Goal: Information Seeking & Learning: Learn about a topic

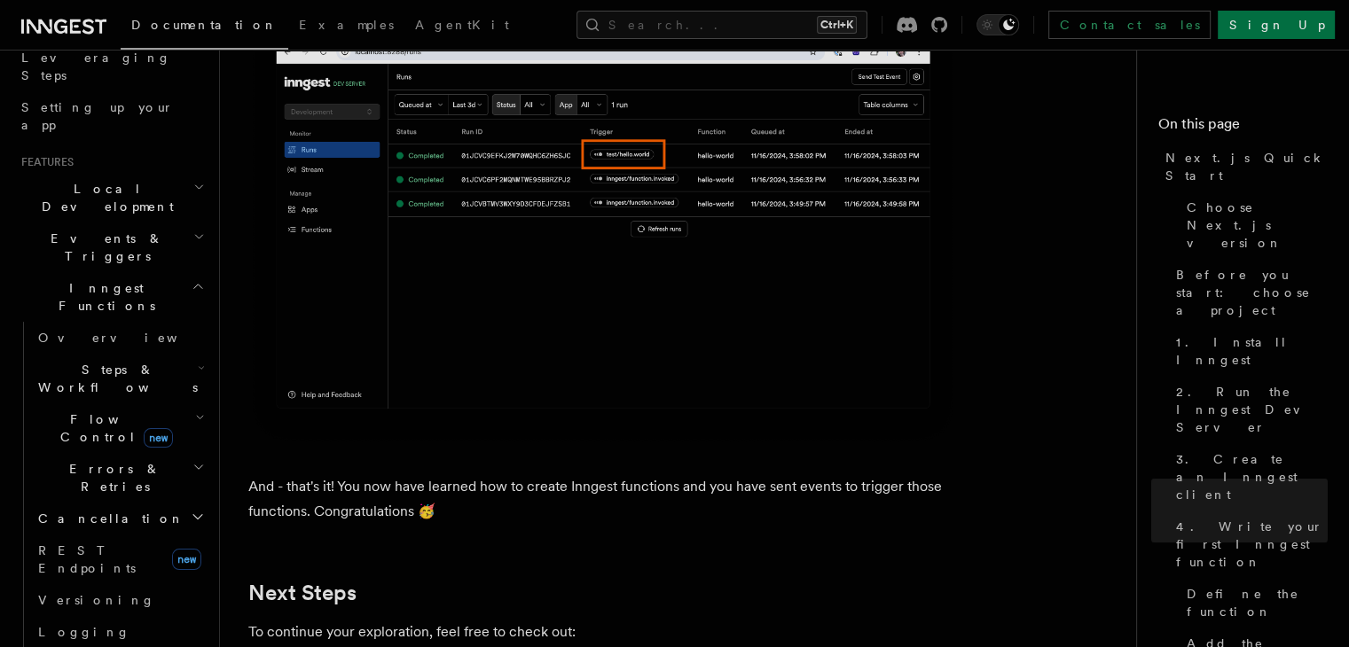
scroll to position [266, 0]
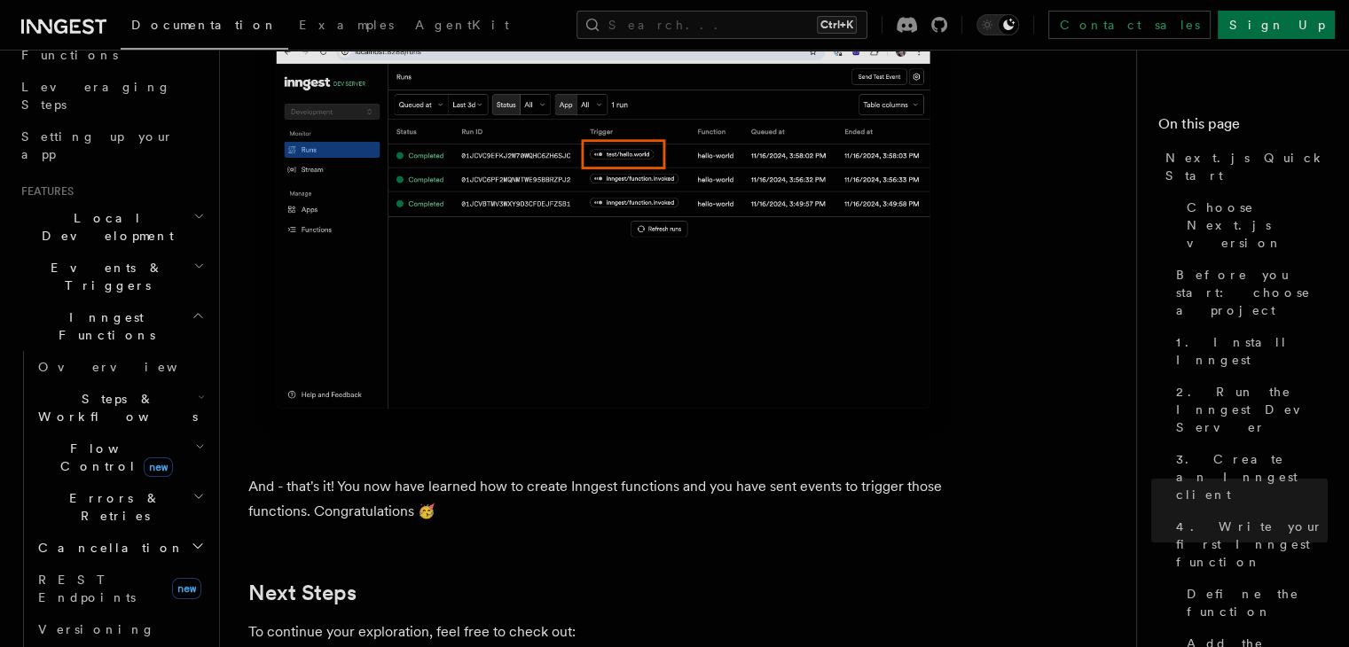
click at [110, 309] on span "Inngest Functions" at bounding box center [102, 326] width 177 height 35
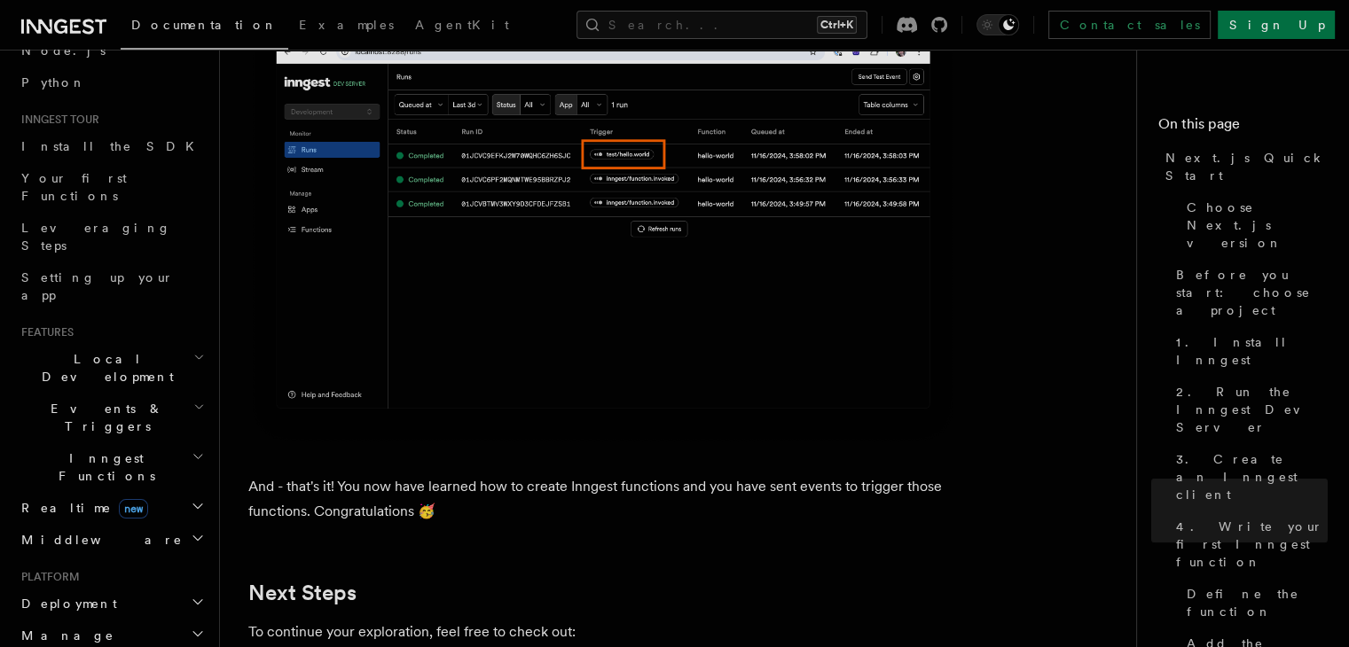
scroll to position [193, 0]
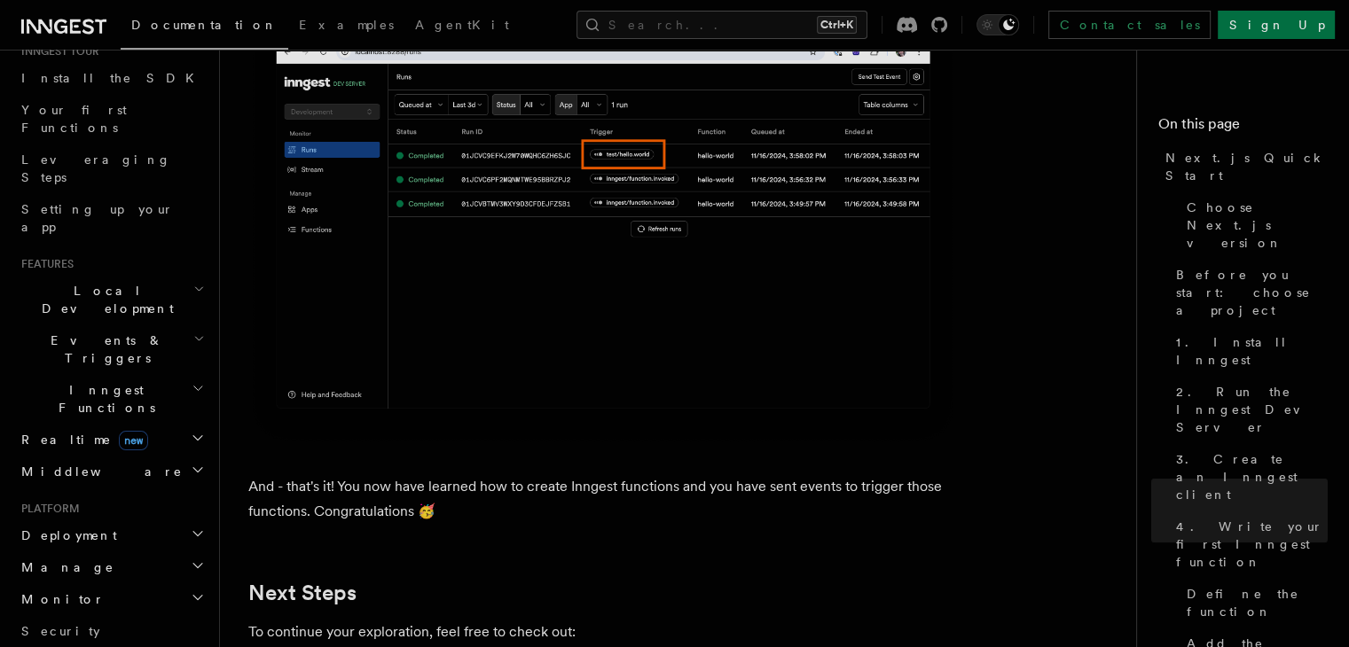
click at [135, 325] on h2 "Events & Triggers" at bounding box center [111, 350] width 194 height 50
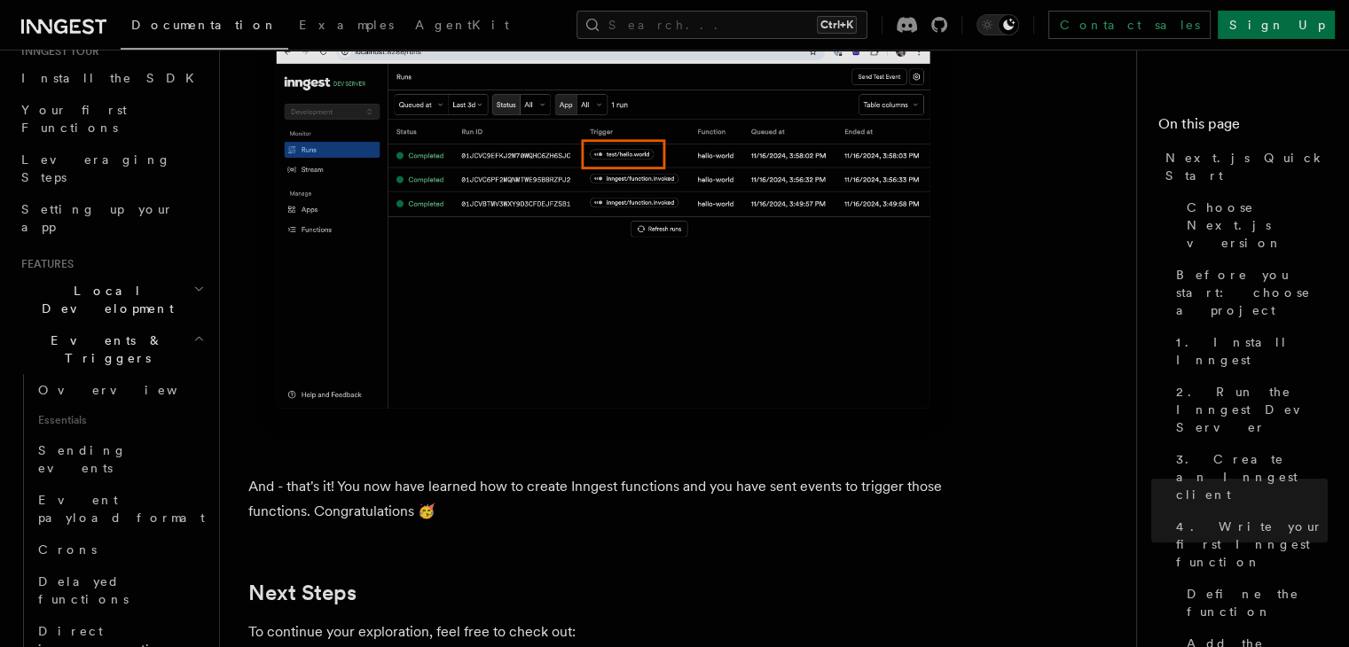
click at [135, 325] on h2 "Events & Triggers" at bounding box center [111, 350] width 194 height 50
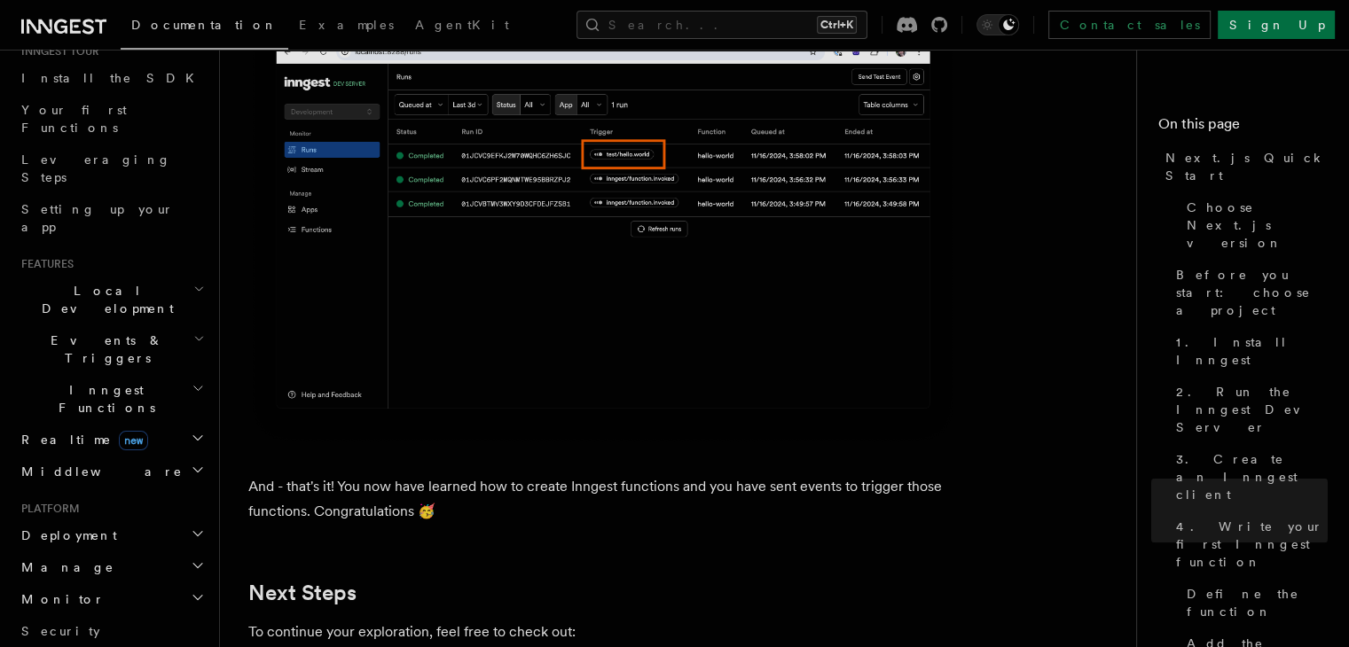
click at [160, 374] on h2 "Inngest Functions" at bounding box center [111, 399] width 194 height 50
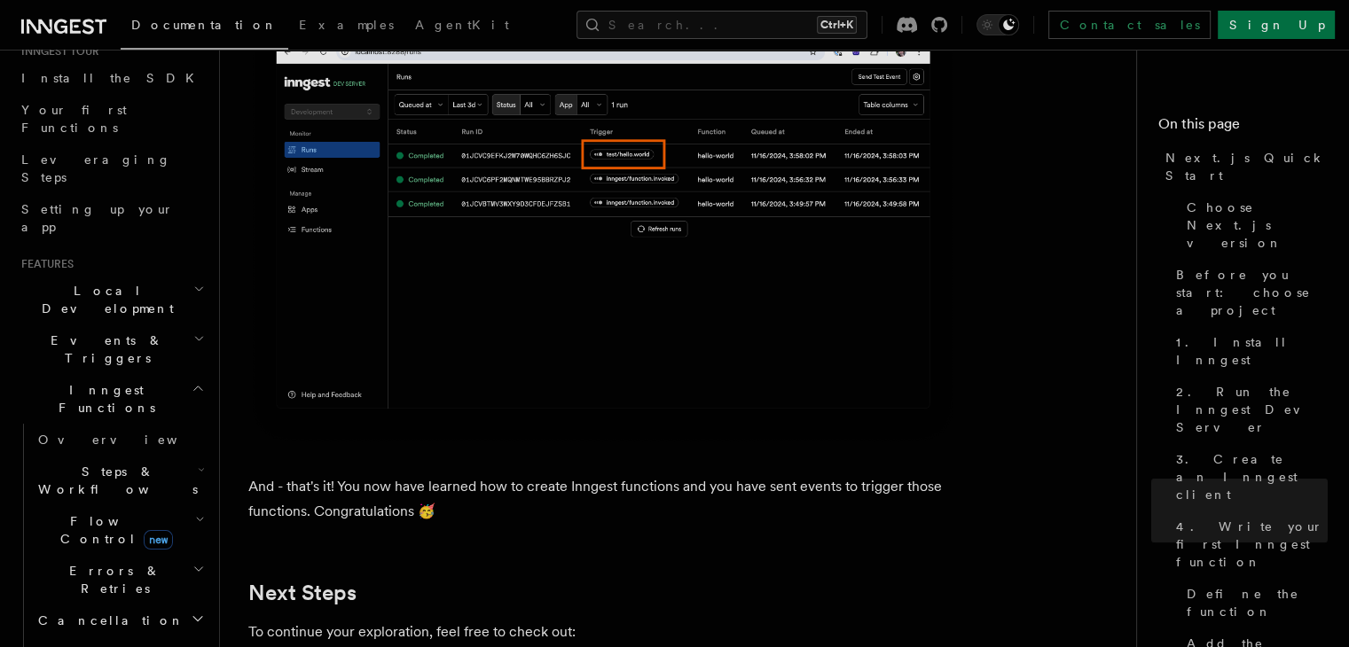
click at [162, 456] on h2 "Steps & Workflows" at bounding box center [119, 481] width 177 height 50
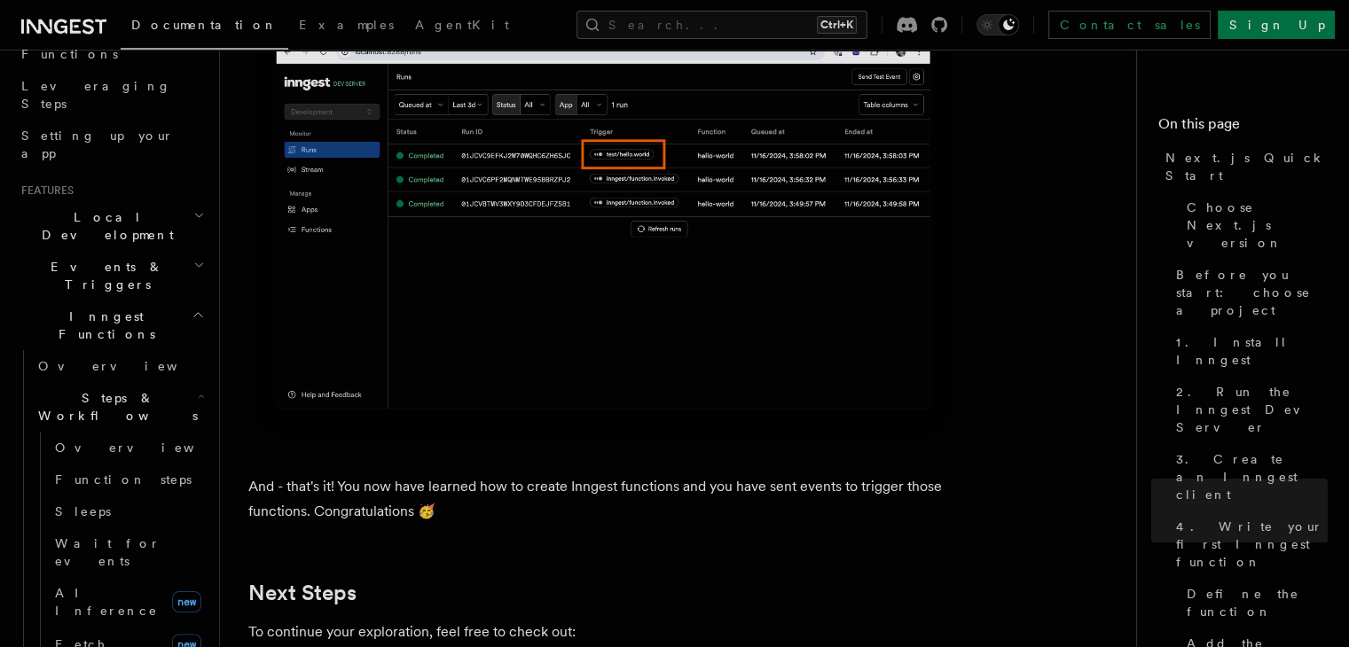
scroll to position [371, 0]
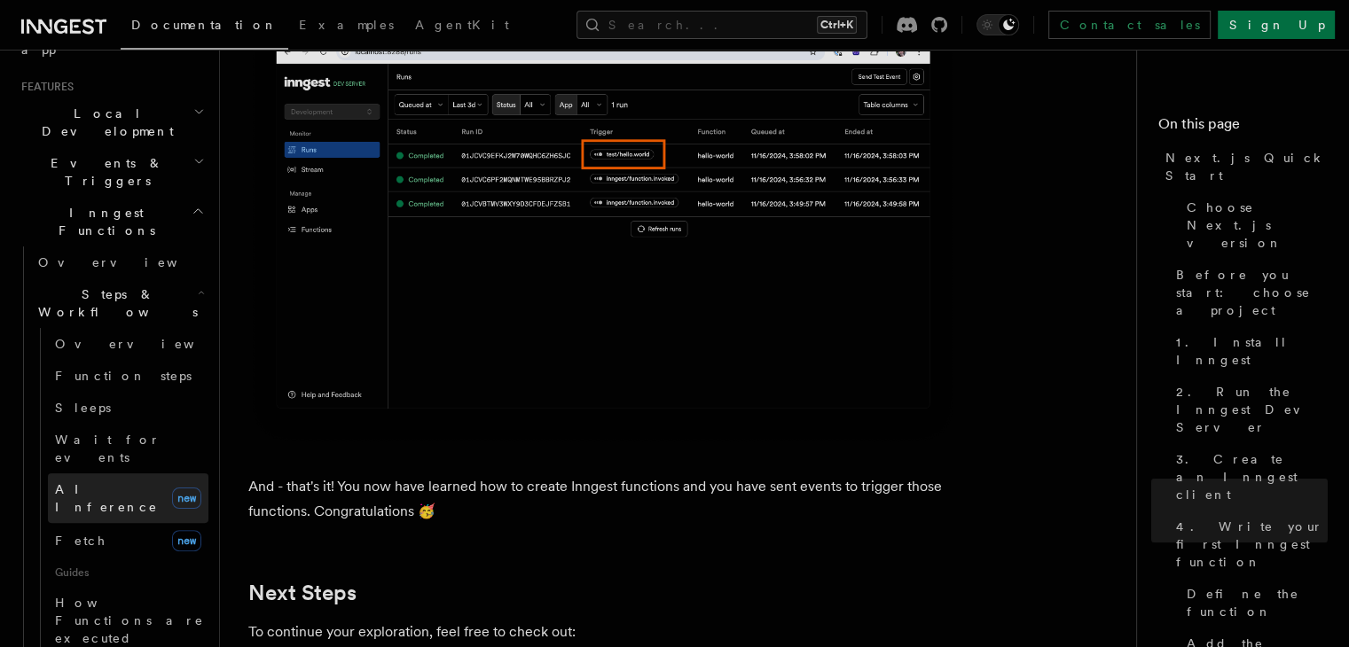
click at [106, 482] on span "AI Inference" at bounding box center [106, 498] width 103 height 32
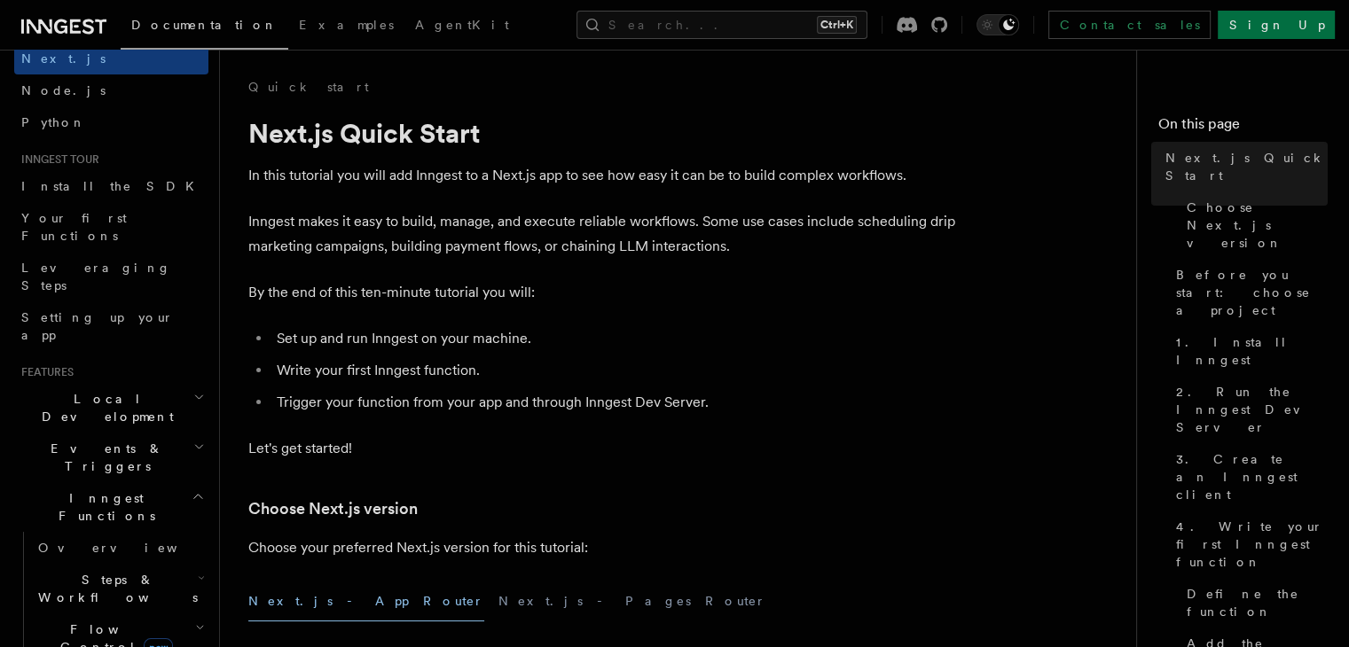
scroll to position [177, 0]
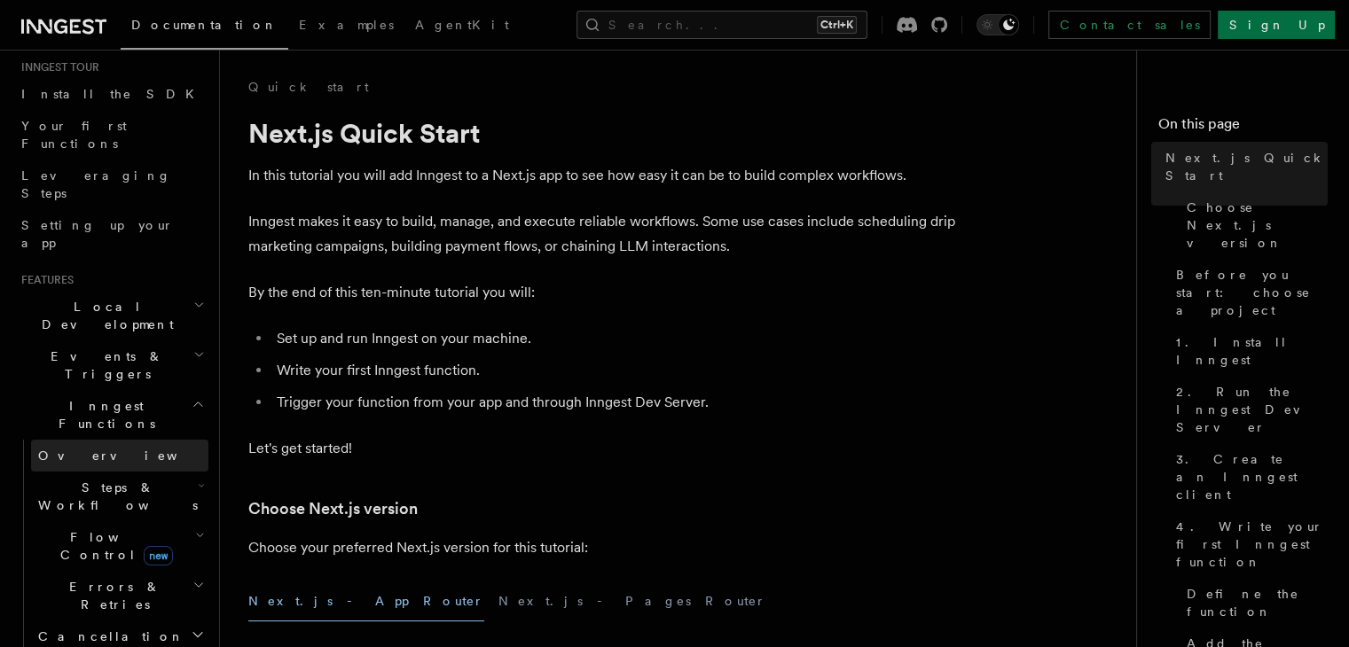
click at [107, 440] on link "Overview" at bounding box center [119, 456] width 177 height 32
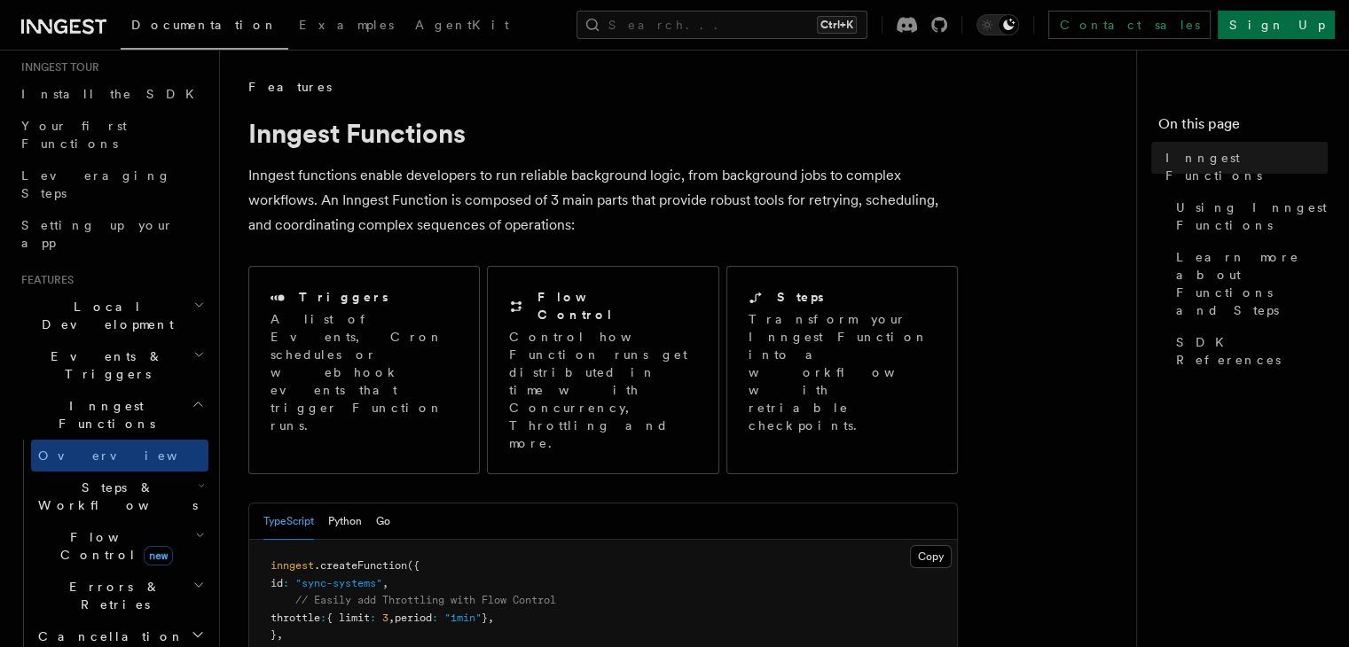
click at [109, 479] on span "Steps & Workflows" at bounding box center [114, 496] width 167 height 35
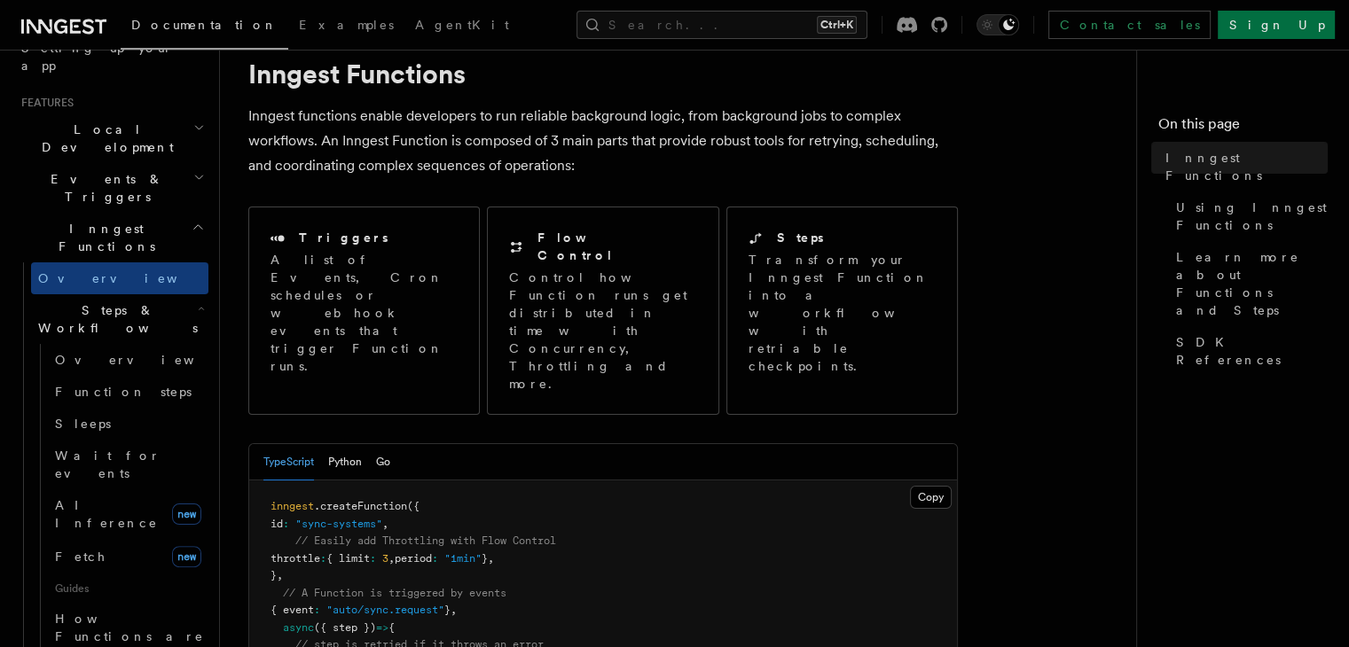
scroll to position [89, 0]
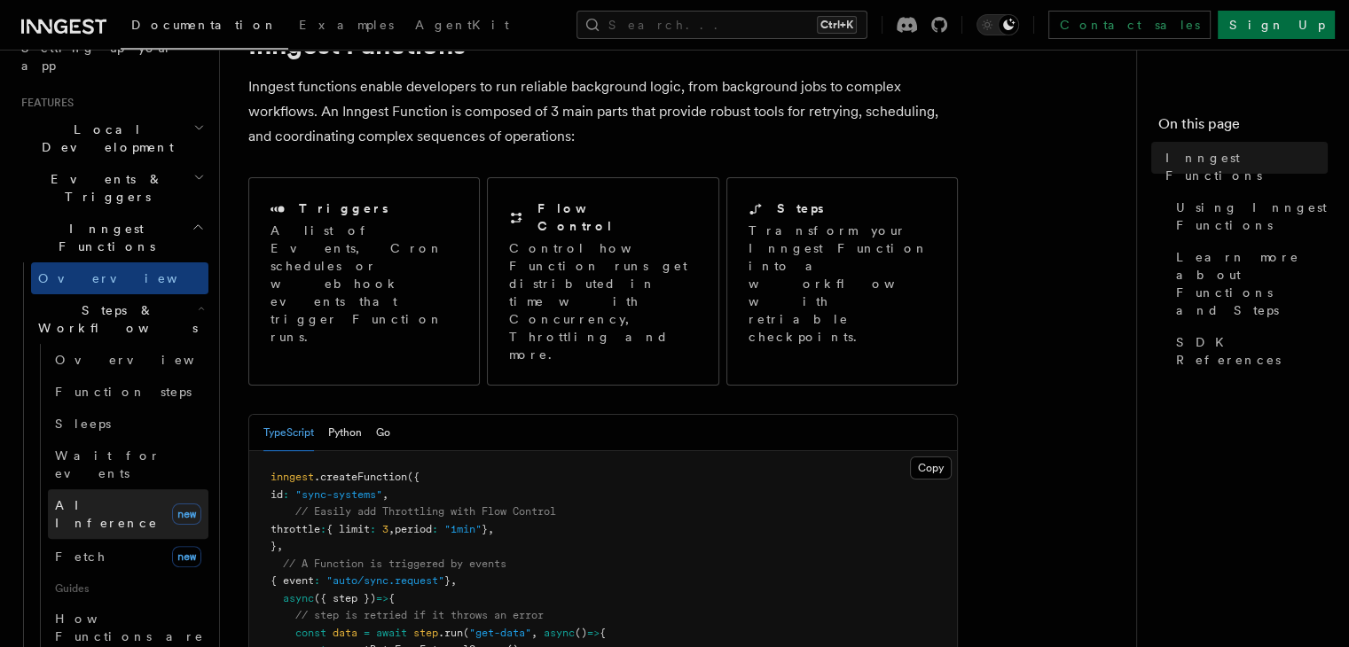
click at [149, 489] on link "AI Inference new" at bounding box center [128, 514] width 160 height 50
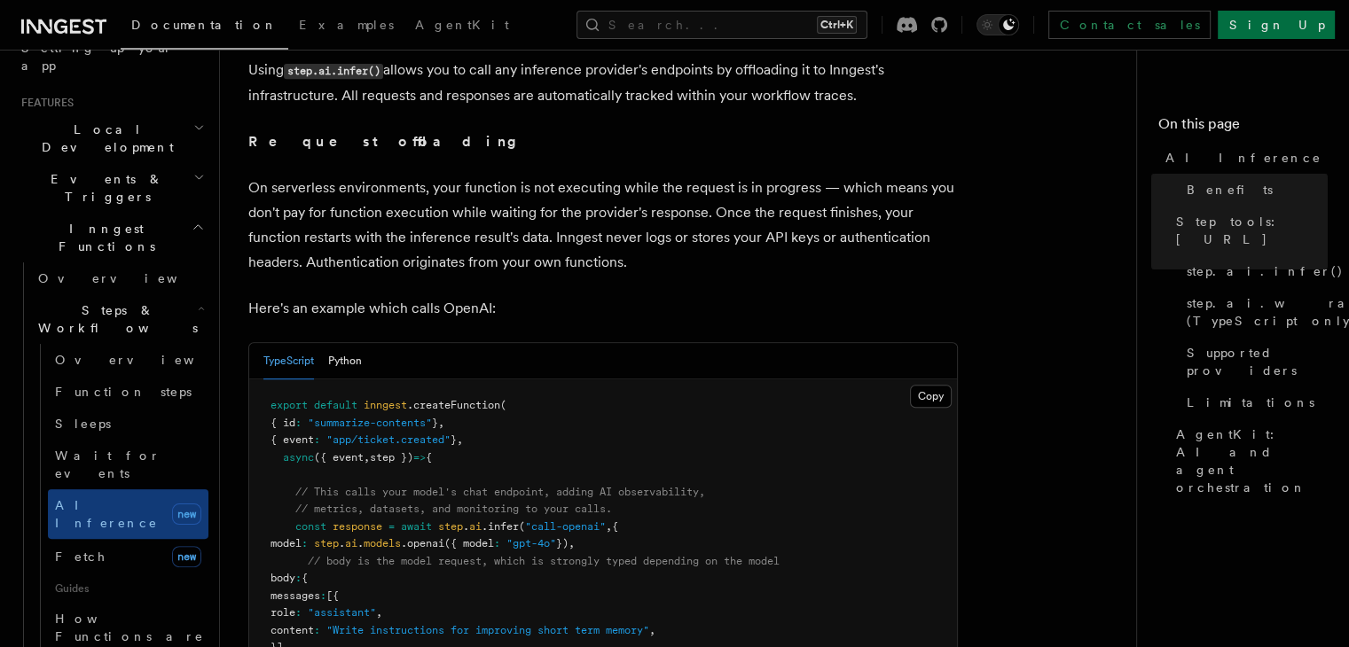
scroll to position [887, 0]
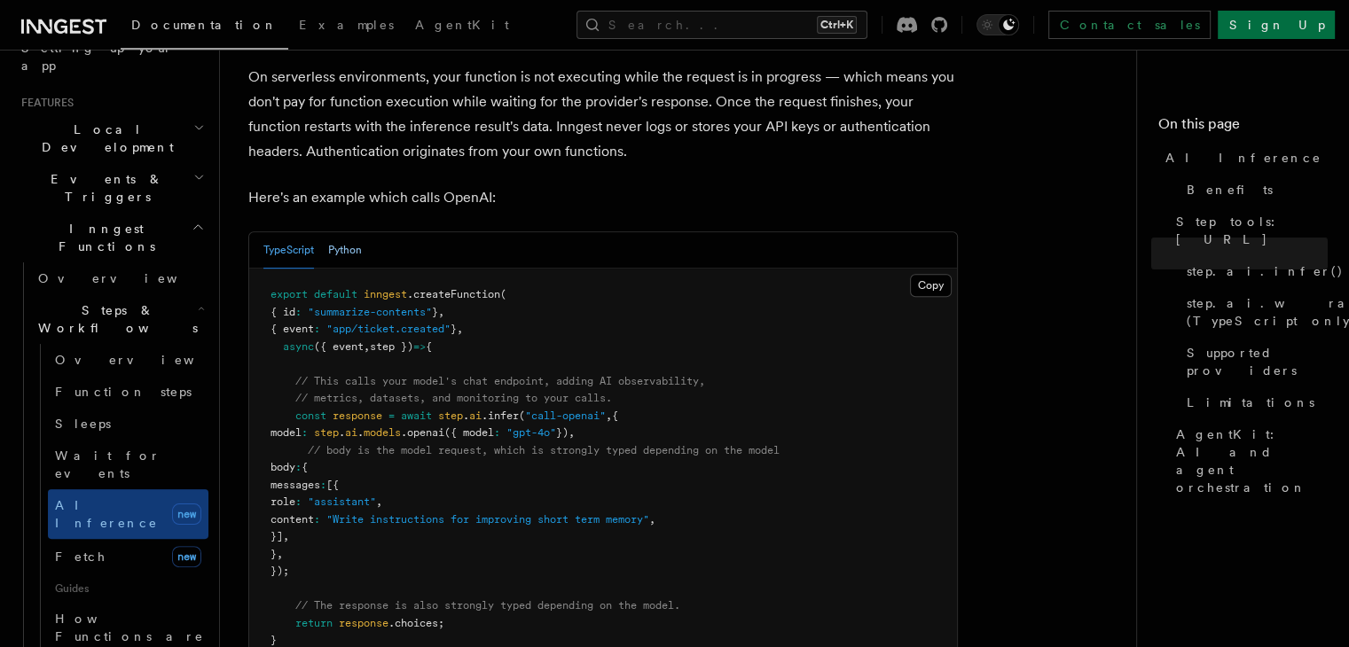
click at [348, 239] on button "Python" at bounding box center [345, 250] width 34 height 36
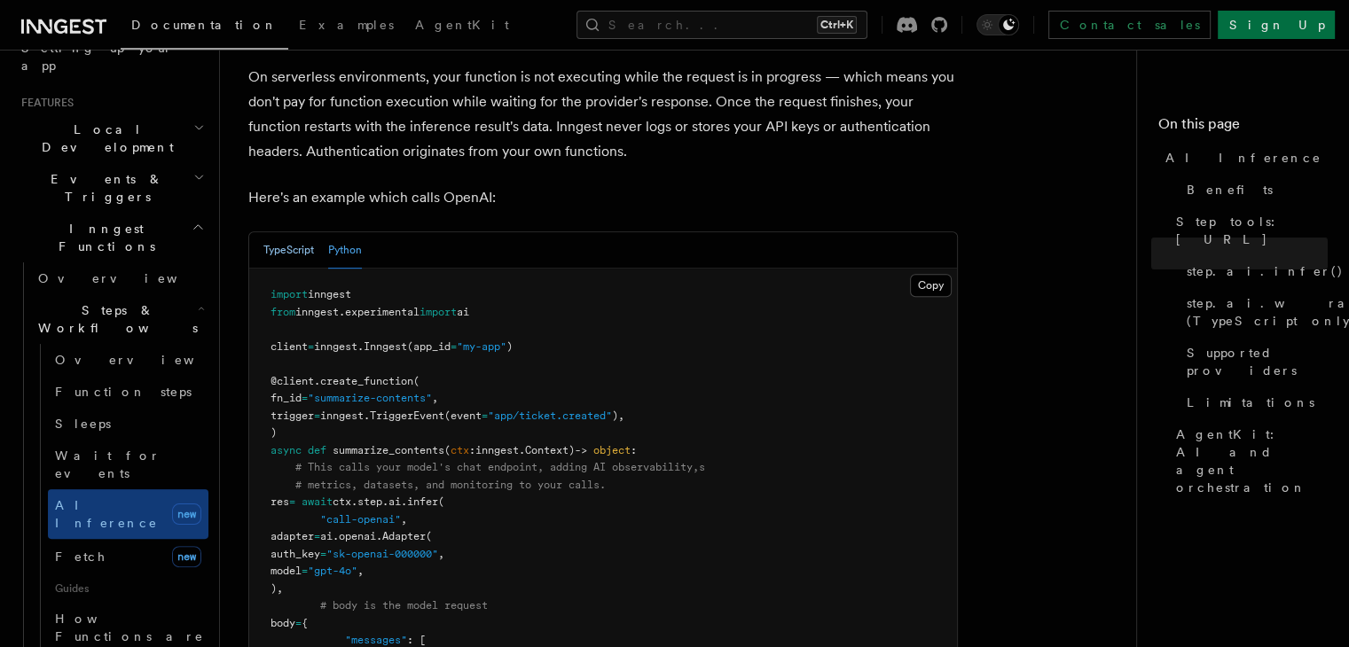
click at [301, 232] on button "TypeScript" at bounding box center [288, 250] width 51 height 36
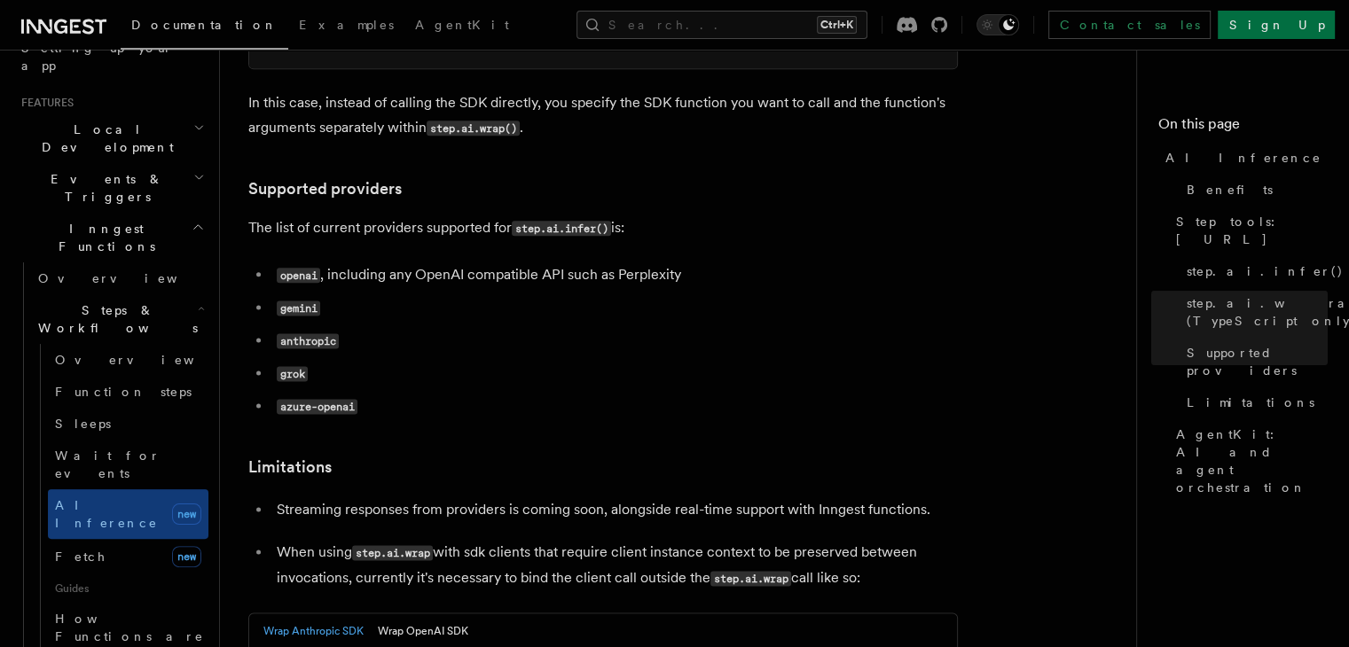
scroll to position [2217, 0]
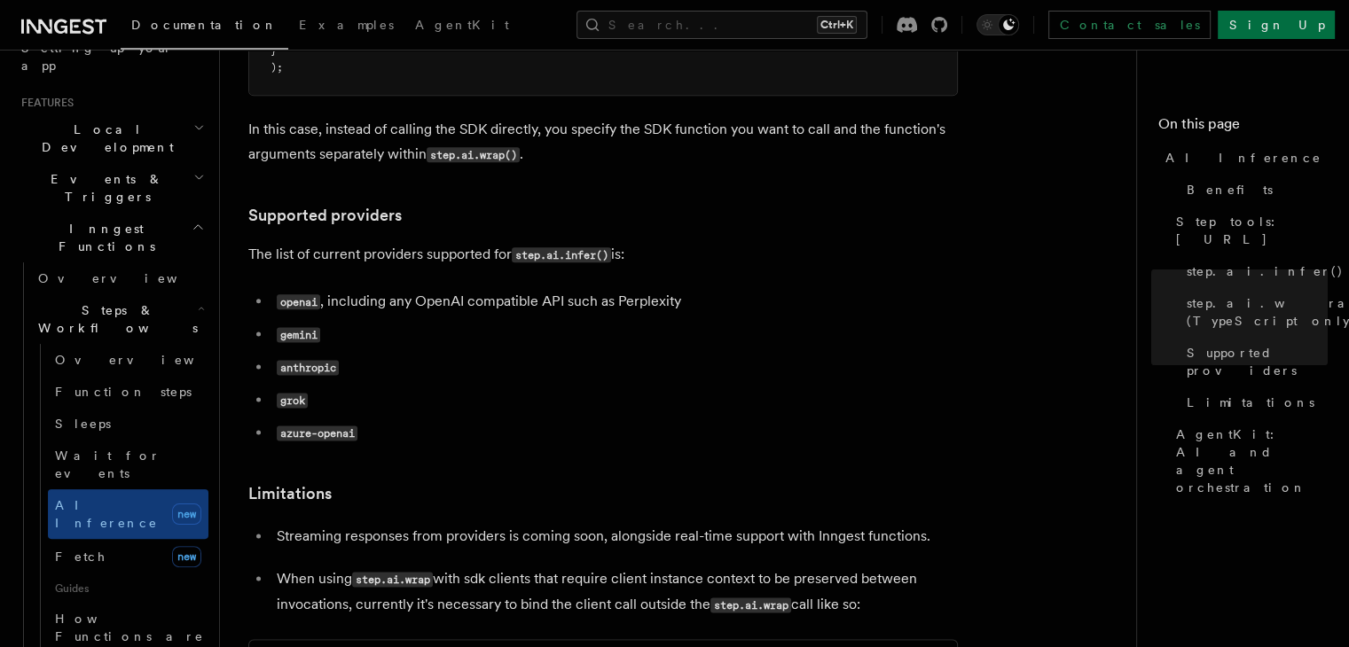
drag, startPoint x: 252, startPoint y: 168, endPoint x: 670, endPoint y: 179, distance: 418.7
click at [670, 242] on p "The list of current providers supported for step.ai.infer() is:" at bounding box center [602, 255] width 709 height 26
click at [694, 242] on p "The list of current providers supported for step.ai.infer() is:" at bounding box center [602, 255] width 709 height 26
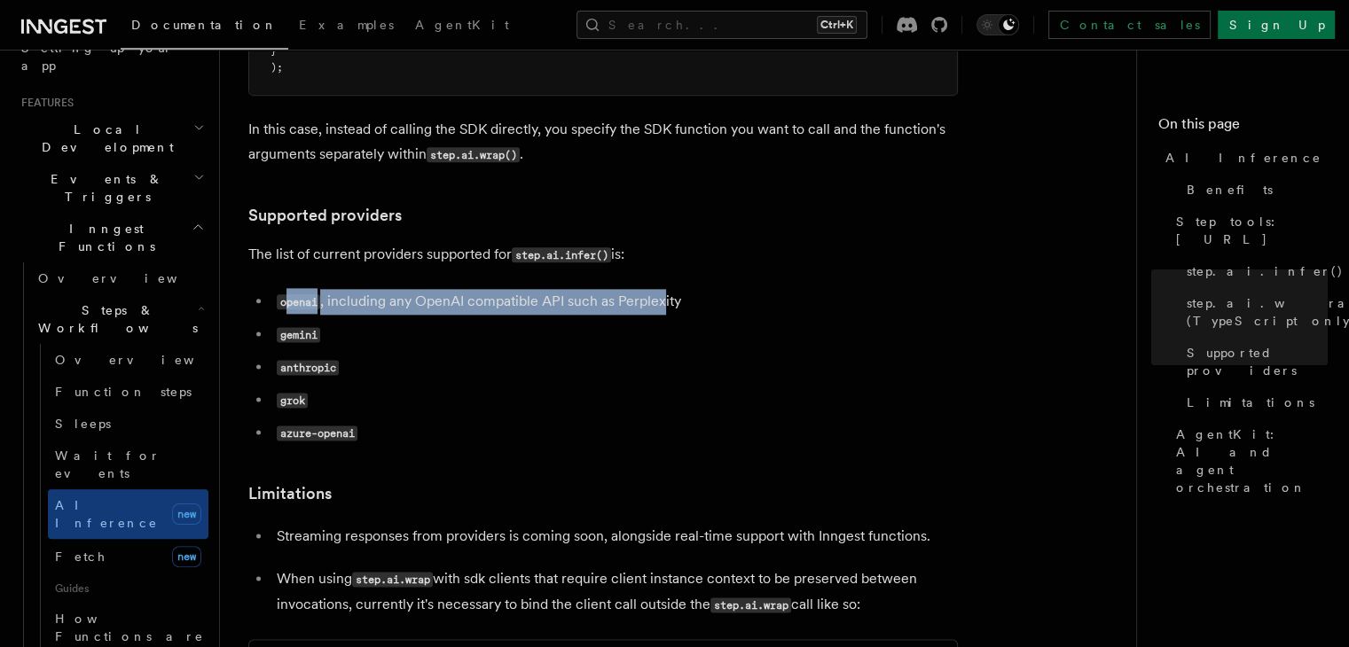
click at [663, 289] on li "openai , including any OpenAI compatible API such as Perplexity" at bounding box center [614, 302] width 686 height 26
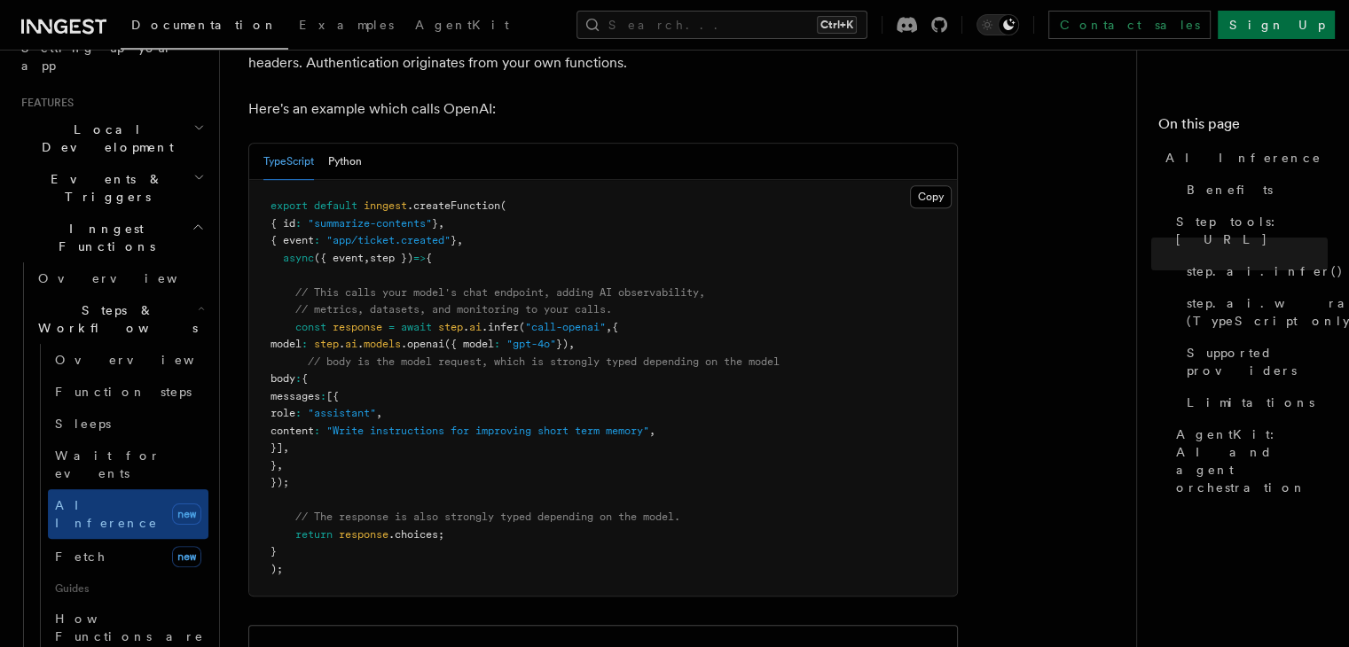
scroll to position [798, 0]
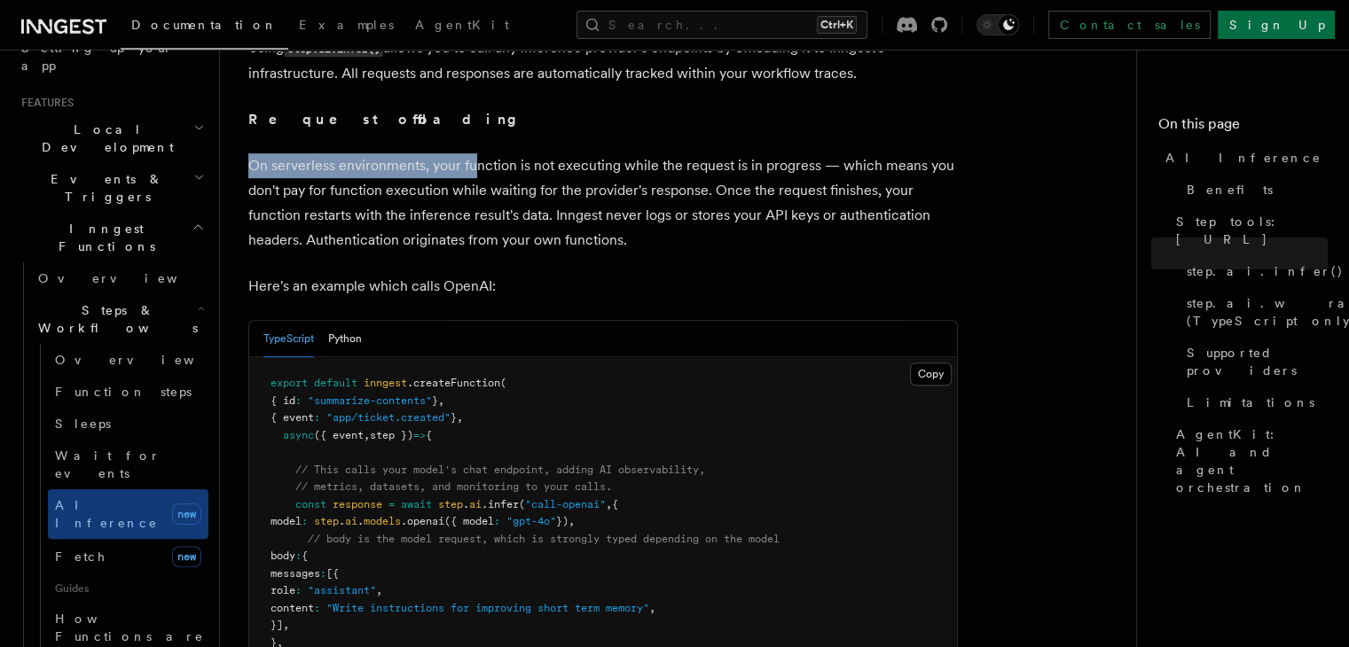
drag, startPoint x: 245, startPoint y: 143, endPoint x: 511, endPoint y: 176, distance: 268.0
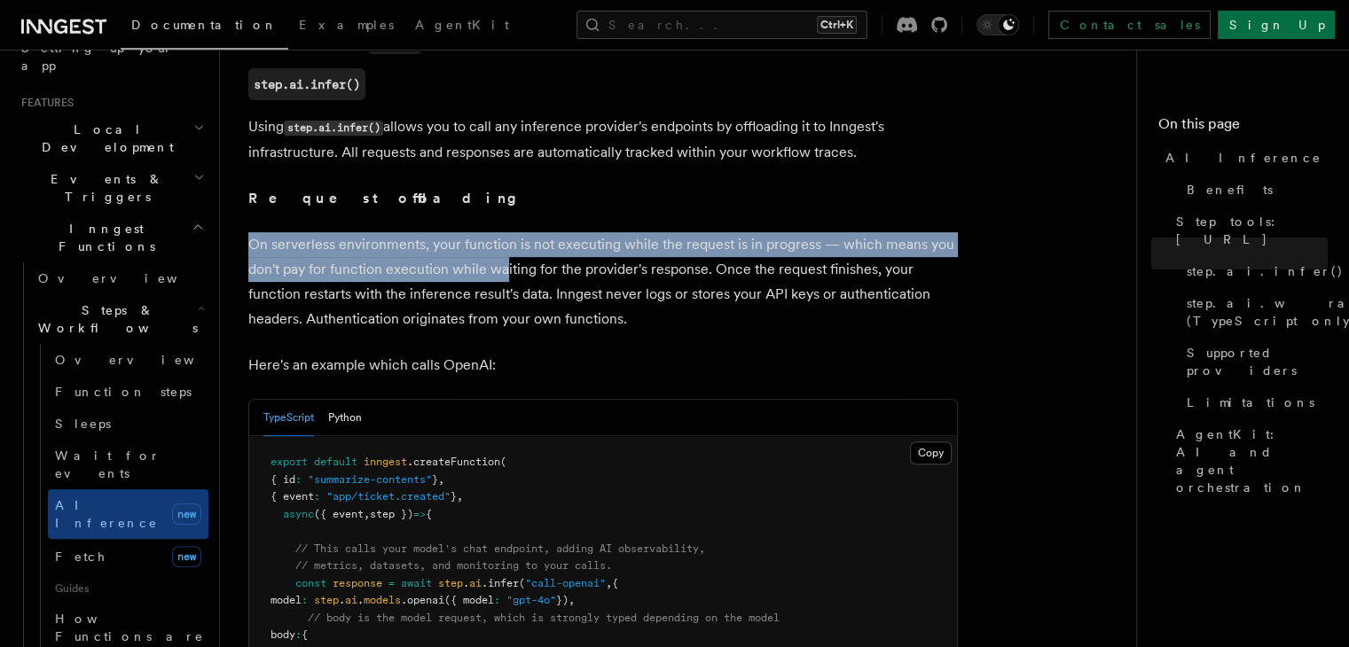
scroll to position [709, 0]
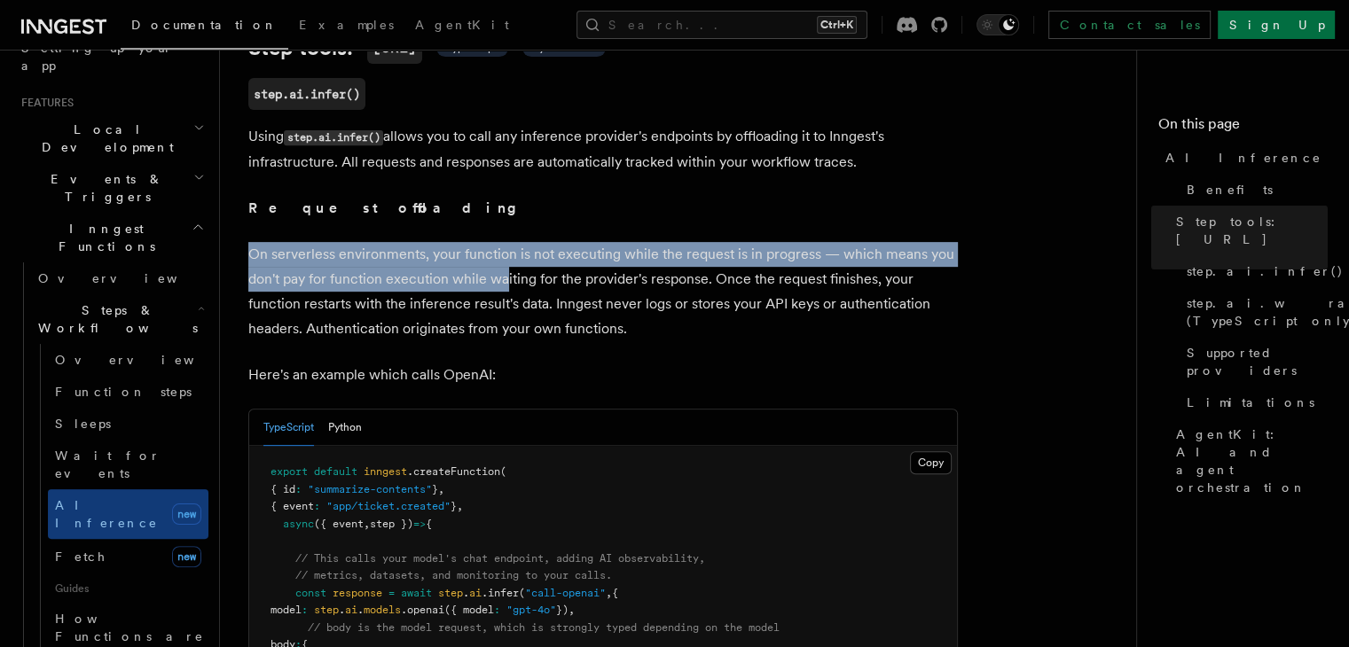
click at [422, 256] on p "On serverless environments, your function is not executing while the request is…" at bounding box center [602, 291] width 709 height 99
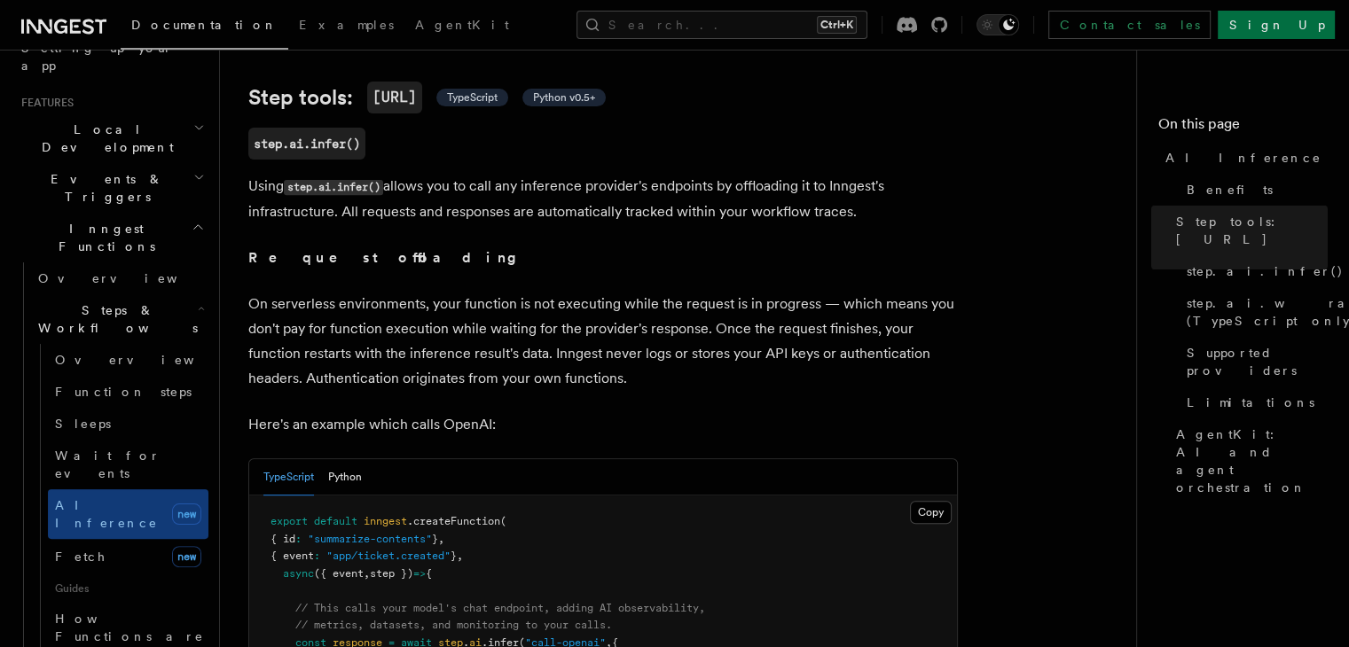
scroll to position [621, 0]
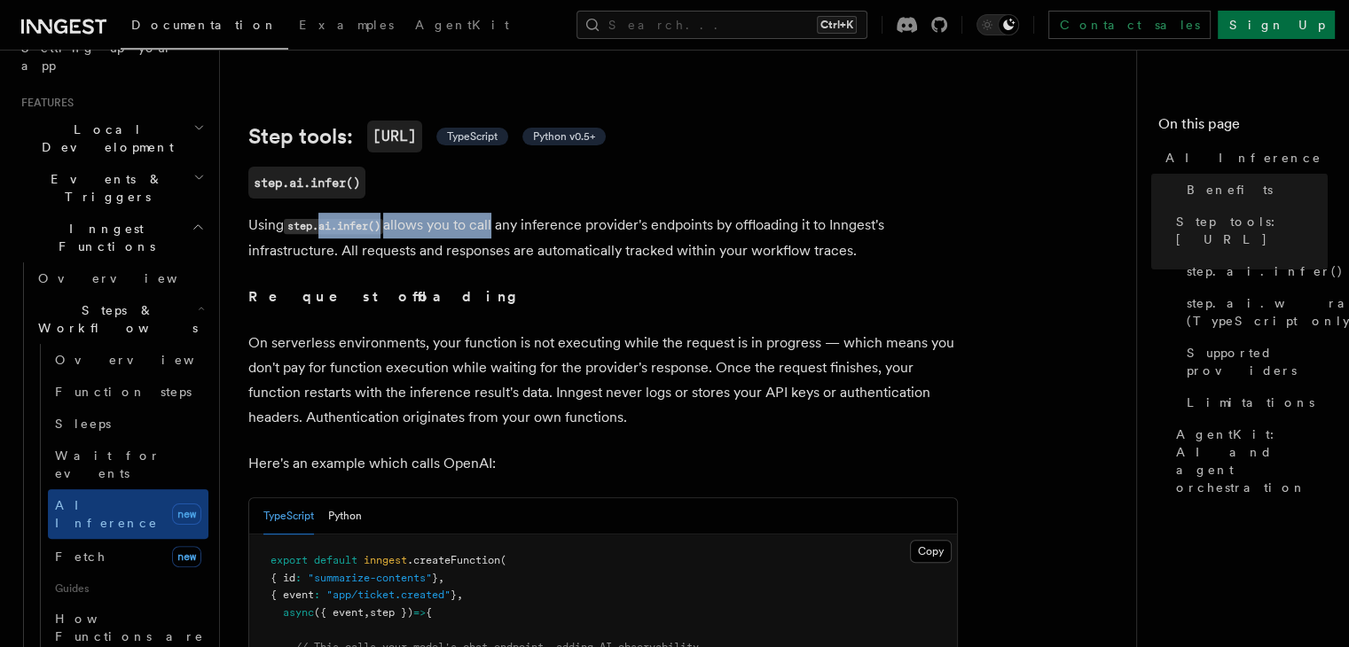
drag, startPoint x: 321, startPoint y: 212, endPoint x: 572, endPoint y: 212, distance: 250.9
click at [497, 217] on p "Using step.ai.infer() allows you to call any inference provider's endpoints by …" at bounding box center [602, 238] width 709 height 51
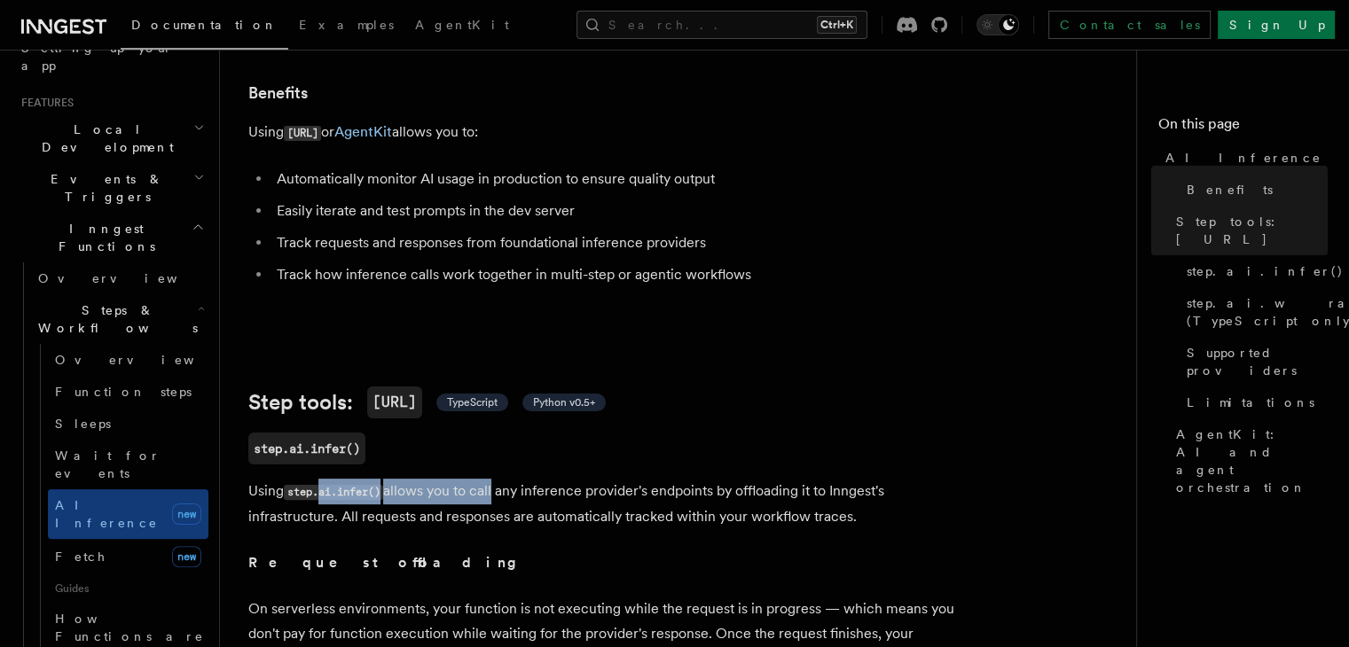
scroll to position [0, 0]
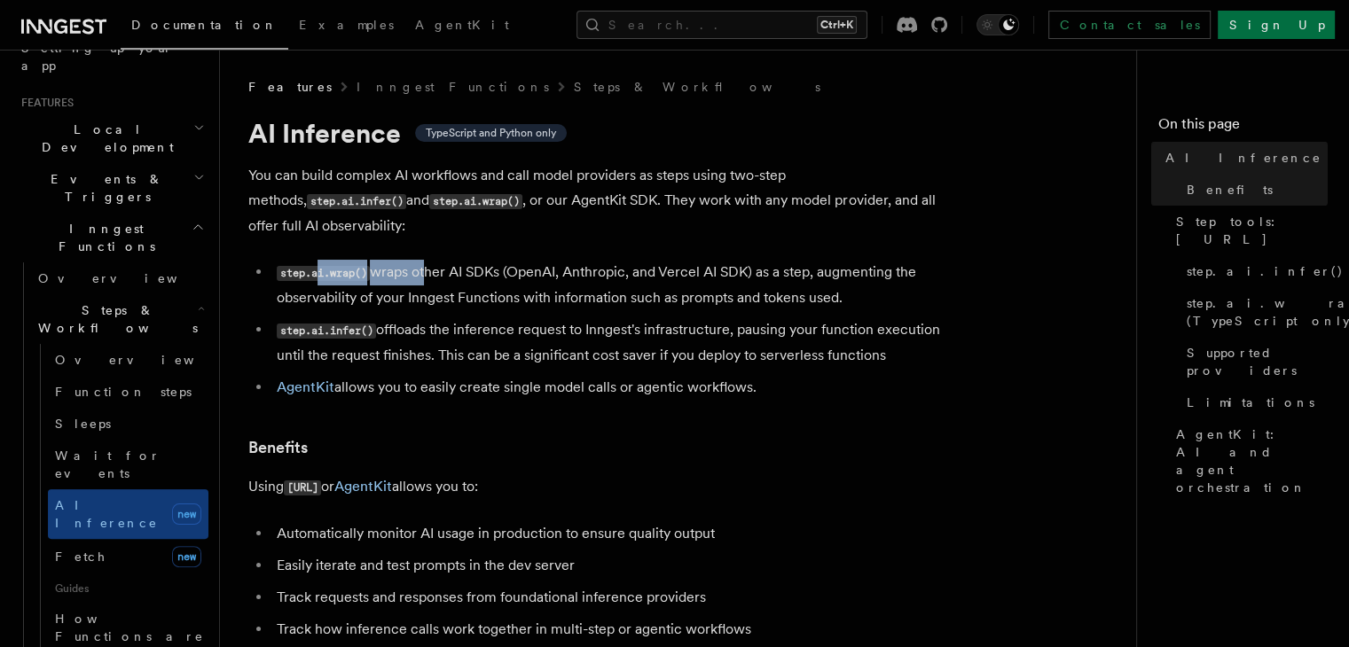
drag, startPoint x: 319, startPoint y: 245, endPoint x: 418, endPoint y: 252, distance: 99.6
click at [418, 260] on li "step.ai.wrap() wraps other AI SDKs (OpenAI, Anthropic, and Vercel AI SDK) as a …" at bounding box center [614, 285] width 686 height 51
click at [425, 260] on li "step.ai.wrap() wraps other AI SDKs (OpenAI, Anthropic, and Vercel AI SDK) as a …" at bounding box center [614, 285] width 686 height 51
drag, startPoint x: 392, startPoint y: 248, endPoint x: 856, endPoint y: 279, distance: 465.6
click at [856, 279] on li "step.ai.wrap() wraps other AI SDKs (OpenAI, Anthropic, and Vercel AI SDK) as a …" at bounding box center [614, 285] width 686 height 51
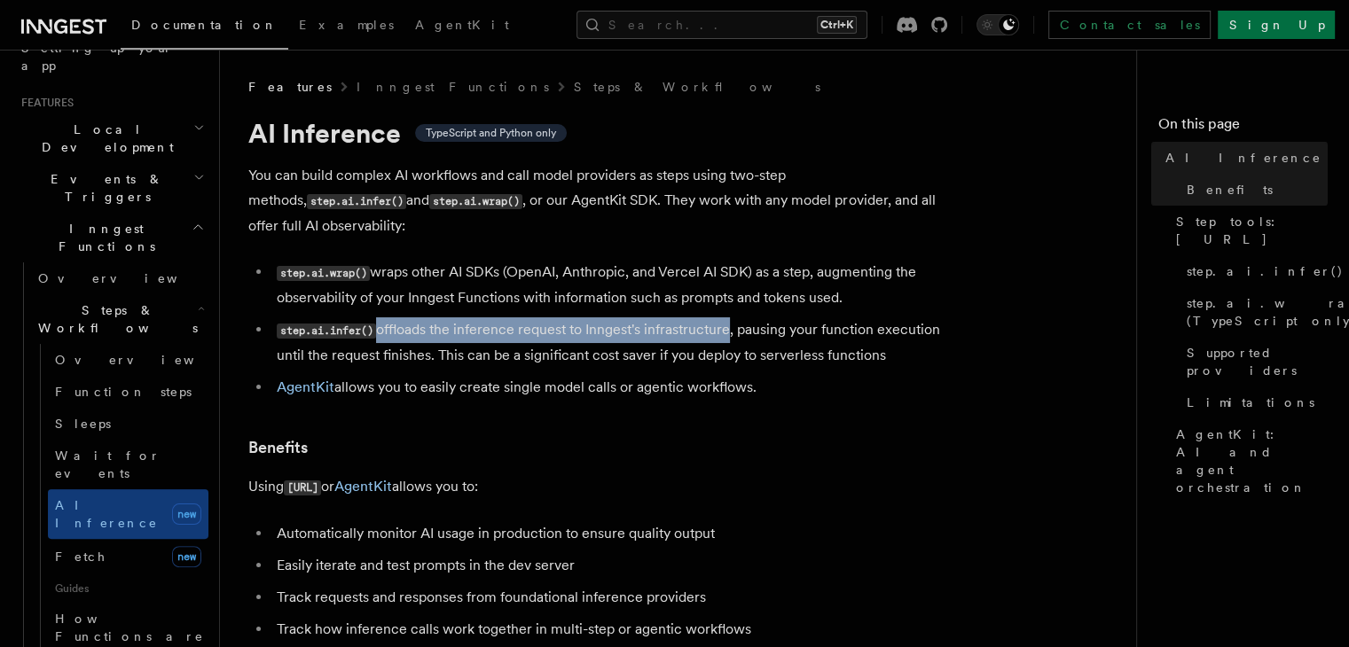
drag, startPoint x: 376, startPoint y: 309, endPoint x: 763, endPoint y: 310, distance: 387.5
click at [729, 317] on li "step.ai.infer() offloads the inference request to Inngest's infrastructure, pau…" at bounding box center [614, 342] width 686 height 51
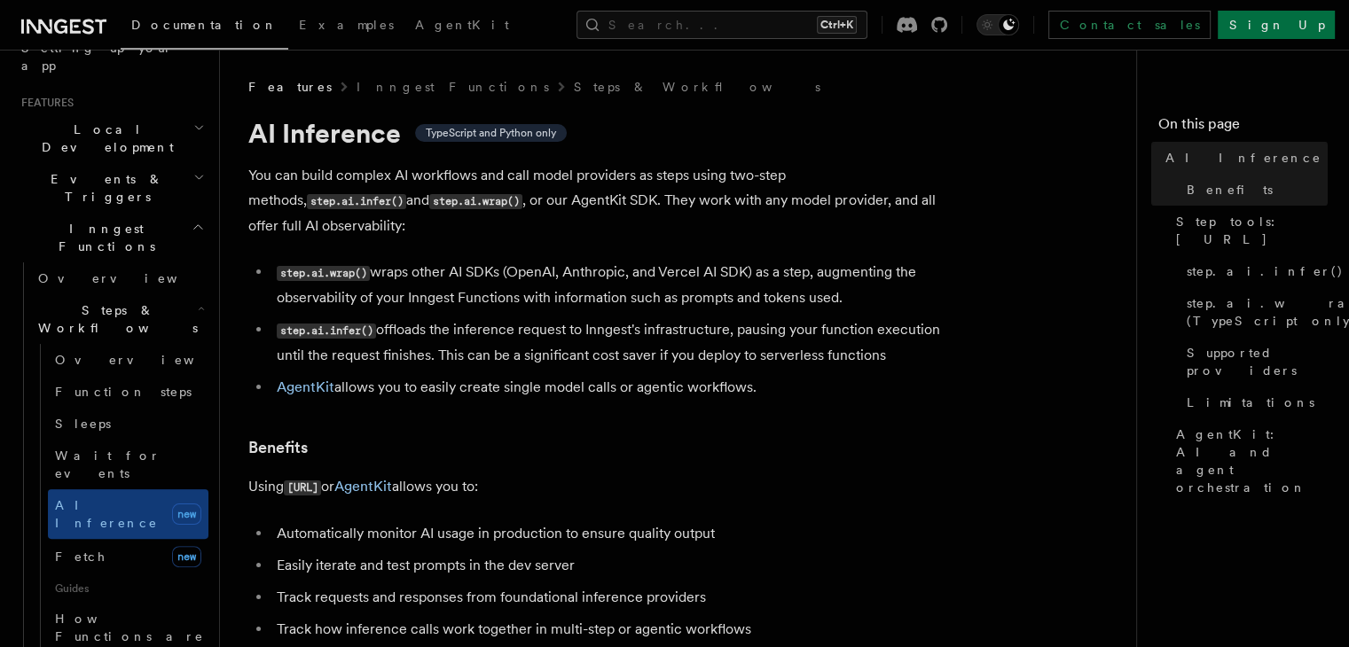
click at [763, 317] on li "step.ai.infer() offloads the inference request to Inngest's infrastructure, pau…" at bounding box center [614, 342] width 686 height 51
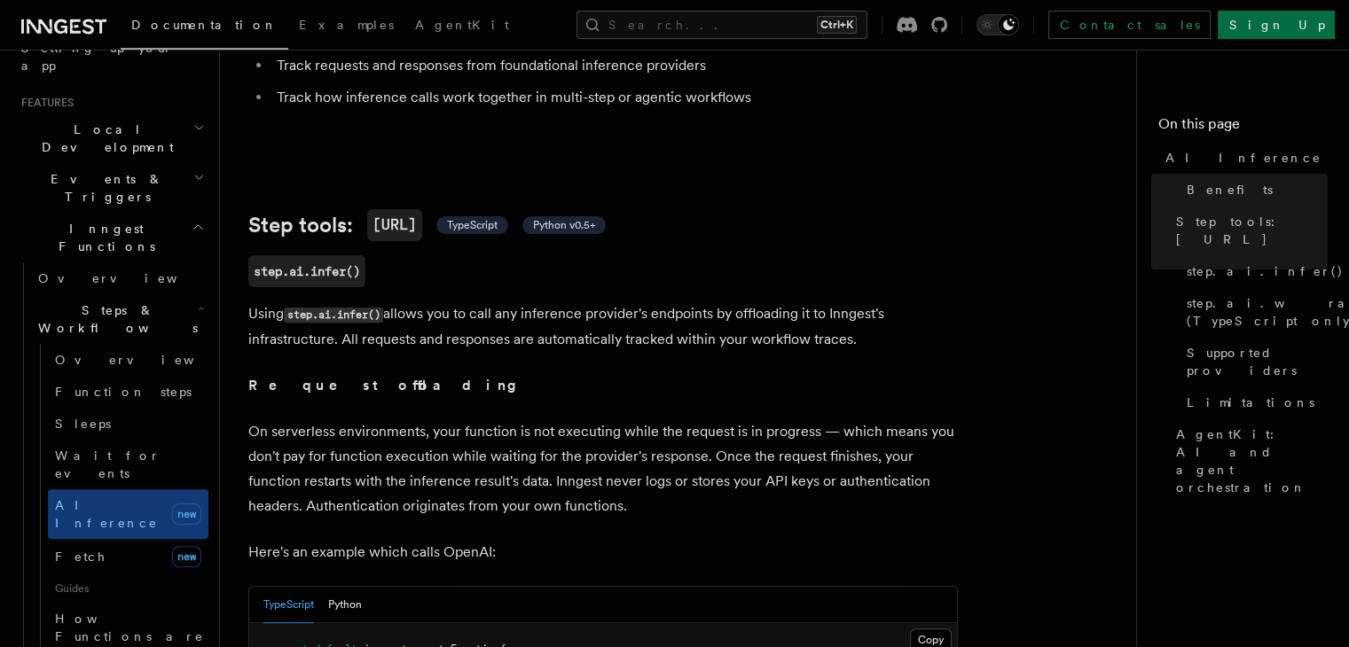
scroll to position [975, 0]
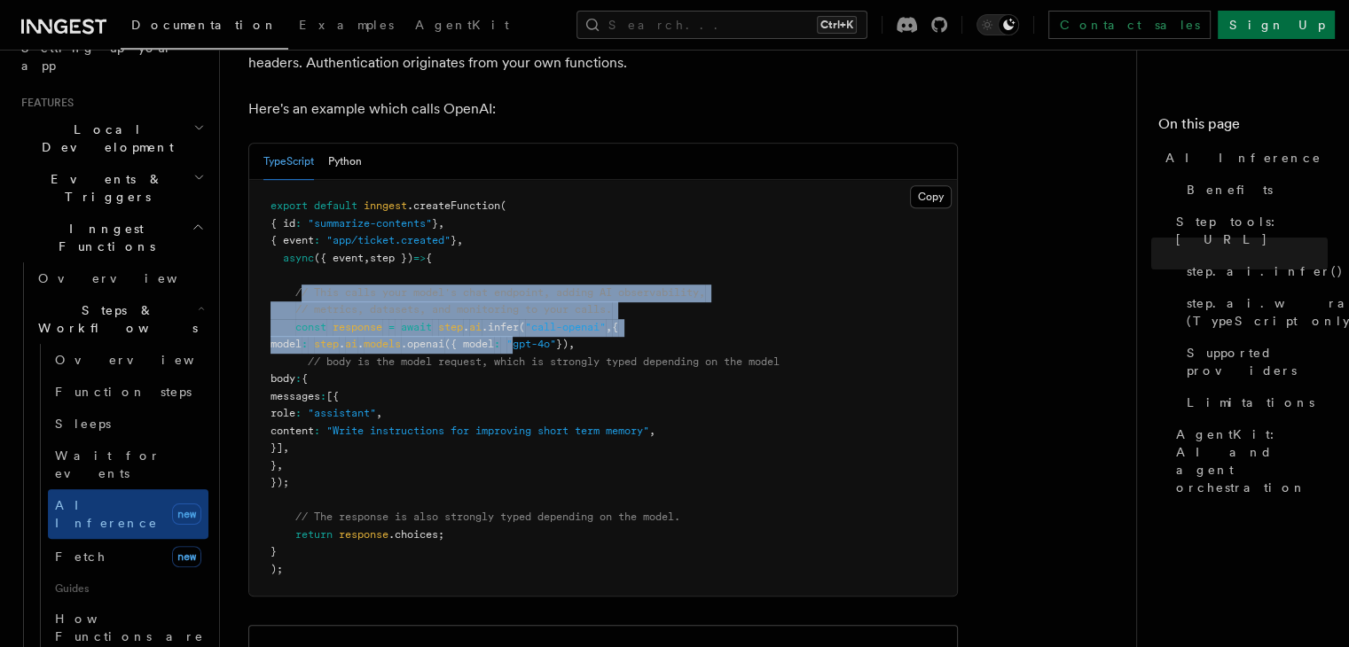
drag, startPoint x: 305, startPoint y: 266, endPoint x: 557, endPoint y: 318, distance: 257.2
click at [557, 318] on code "export default inngest .createFunction ( { id : "summarize-contents" } , { even…" at bounding box center [524, 387] width 509 height 376
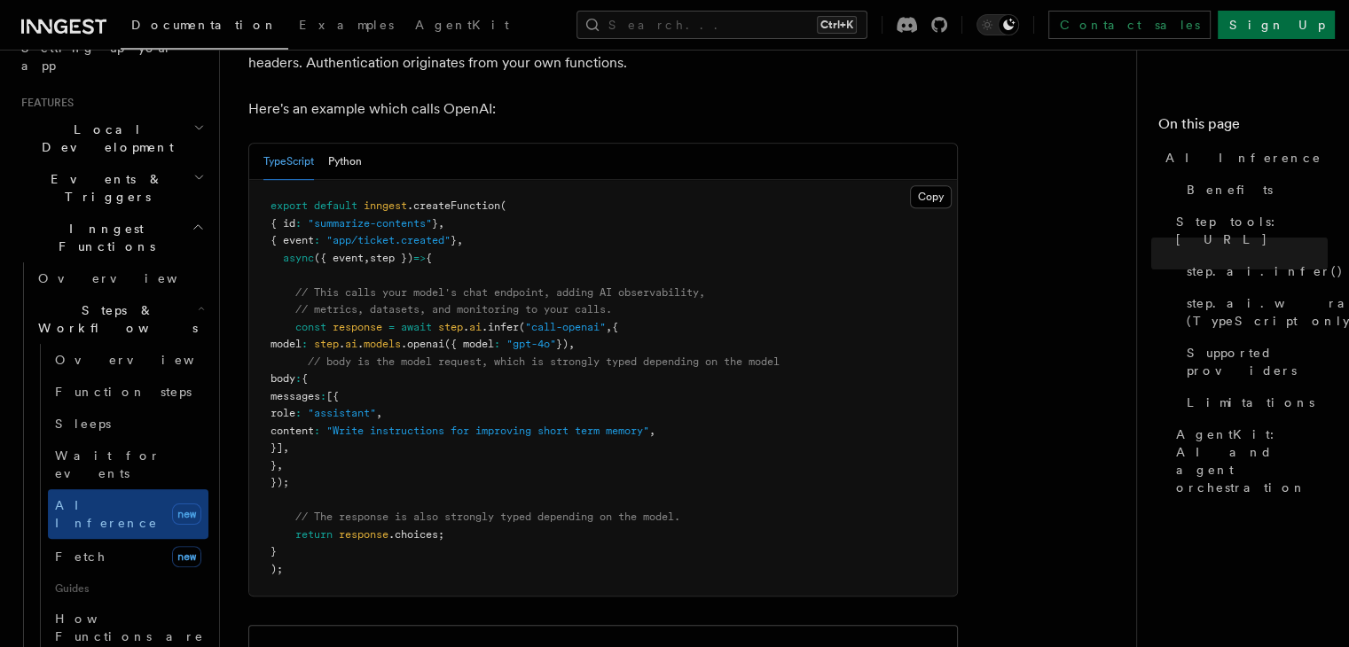
click at [649, 371] on pre "export default inngest .createFunction ( { id : "summarize-contents" } , { even…" at bounding box center [603, 388] width 708 height 416
drag, startPoint x: 361, startPoint y: 339, endPoint x: 570, endPoint y: 343, distance: 209.3
click at [570, 356] on span "// body is the model request, which is strongly typed depending on the model" at bounding box center [544, 362] width 472 height 12
click at [695, 356] on span "// body is the model request, which is strongly typed depending on the model" at bounding box center [544, 362] width 472 height 12
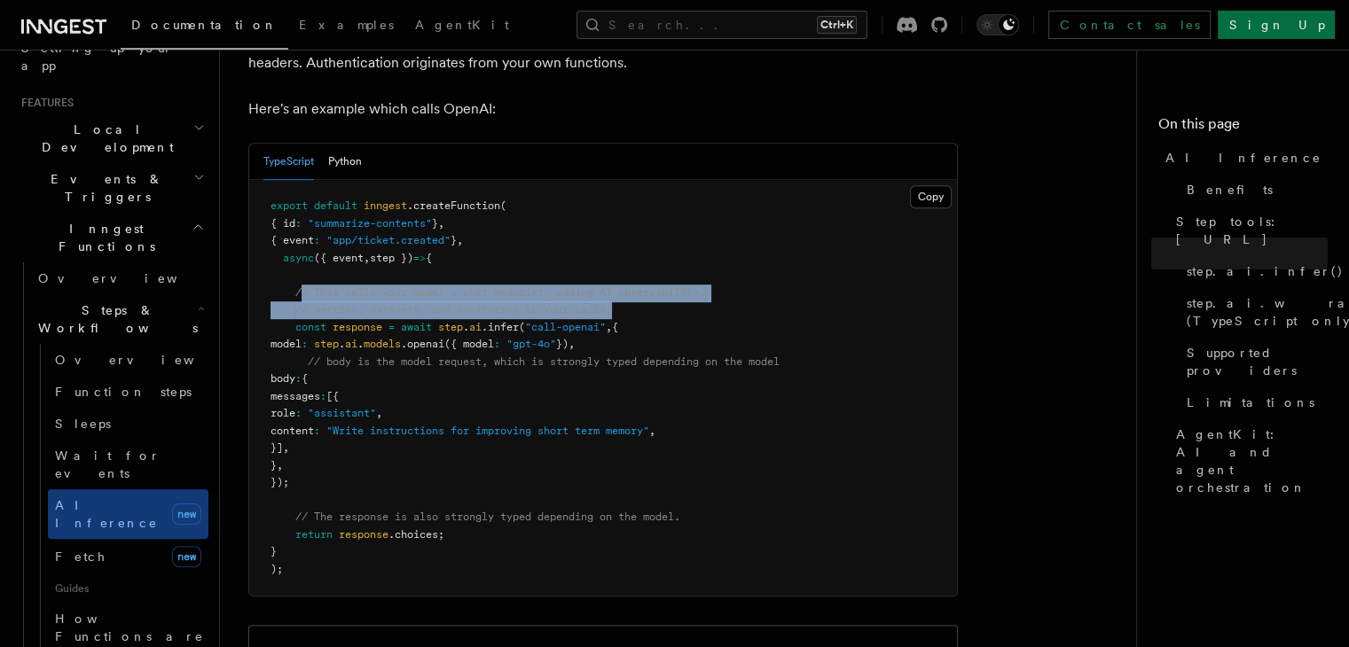
drag, startPoint x: 299, startPoint y: 266, endPoint x: 660, endPoint y: 296, distance: 362.1
click at [660, 296] on pre "export default inngest .createFunction ( { id : "summarize-contents" } , { even…" at bounding box center [603, 388] width 708 height 416
click at [672, 286] on span "// This calls your model's chat endpoint, adding AI observability," at bounding box center [500, 292] width 410 height 12
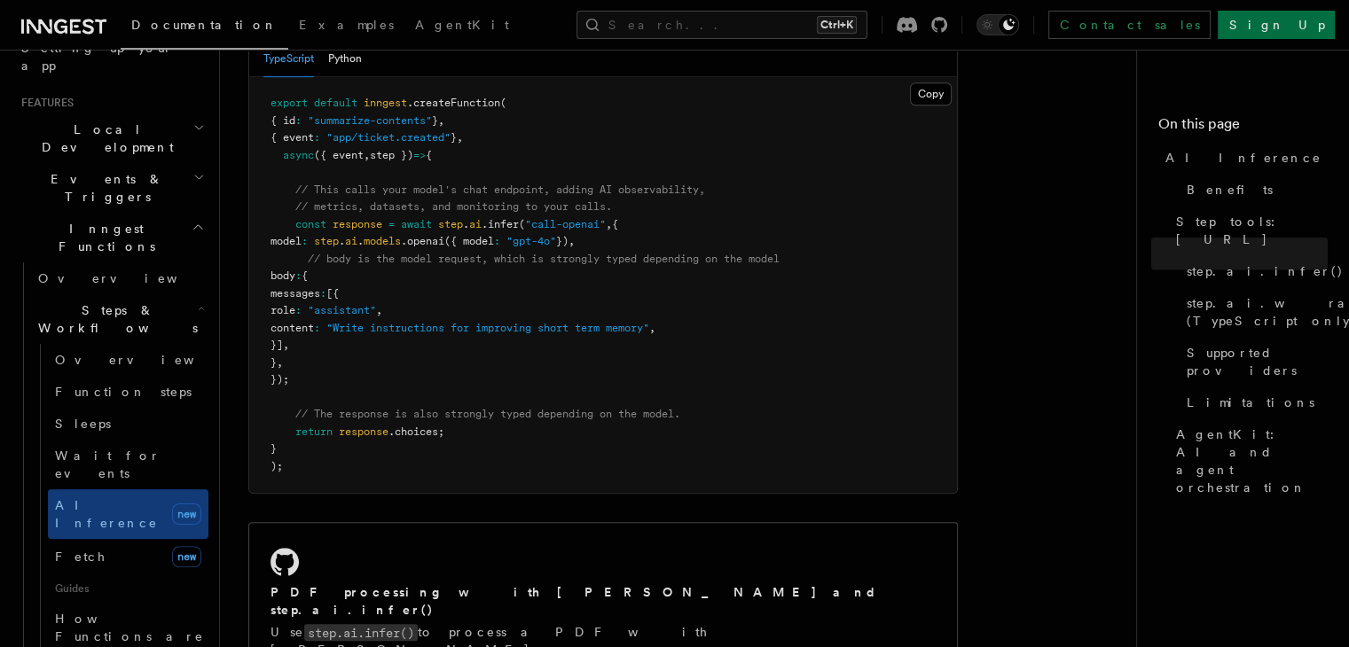
scroll to position [1153, 0]
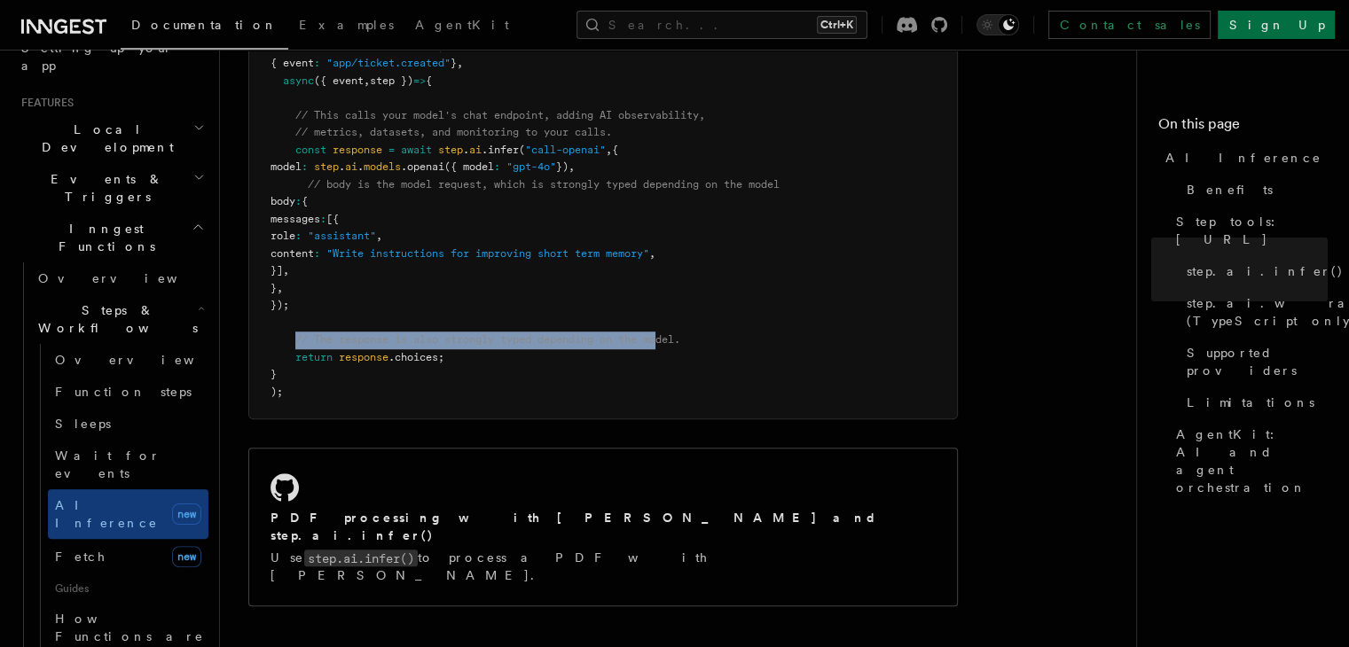
drag, startPoint x: 297, startPoint y: 316, endPoint x: 663, endPoint y: 320, distance: 366.2
click at [663, 333] on span "// The response is also strongly typed depending on the model." at bounding box center [487, 339] width 385 height 12
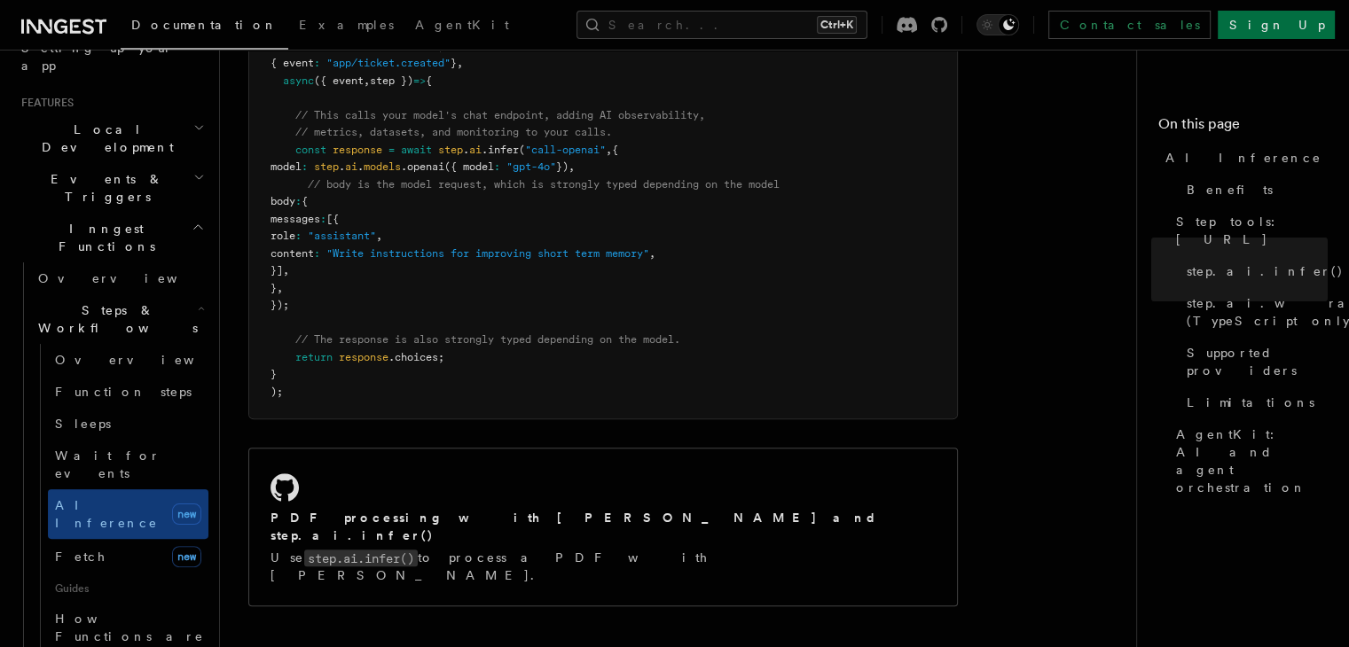
click at [707, 319] on pre "export default inngest .createFunction ( { id : "summarize-contents" } , { even…" at bounding box center [603, 211] width 708 height 416
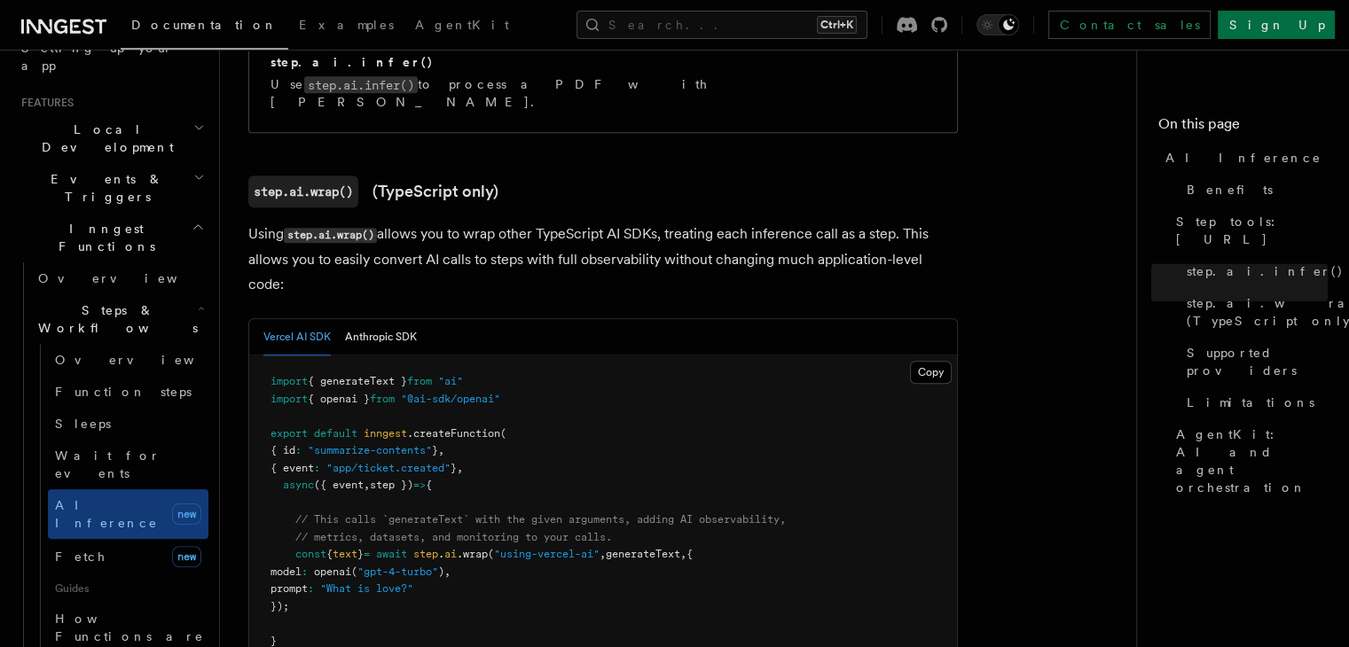
scroll to position [1596, 0]
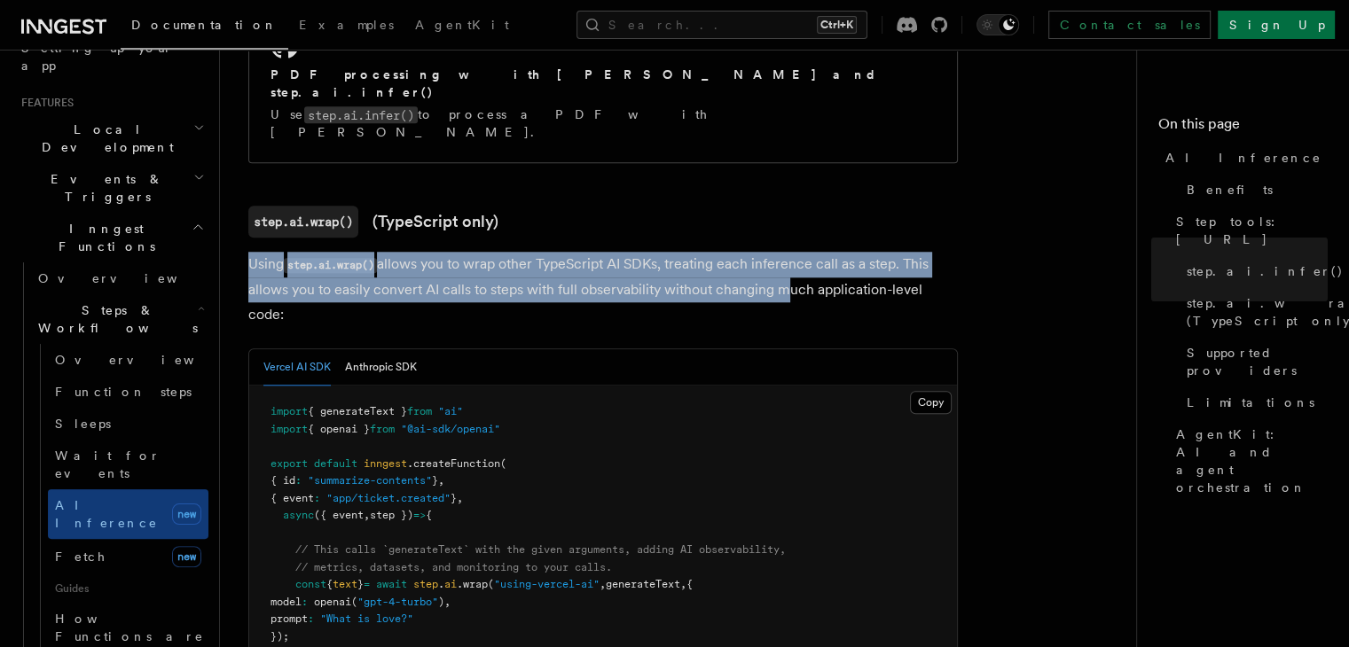
drag, startPoint x: 249, startPoint y: 209, endPoint x: 778, endPoint y: 235, distance: 529.1
click at [778, 252] on p "Using step.ai.wrap() allows you to wrap other TypeScript AI SDKs, treating each…" at bounding box center [602, 289] width 709 height 75
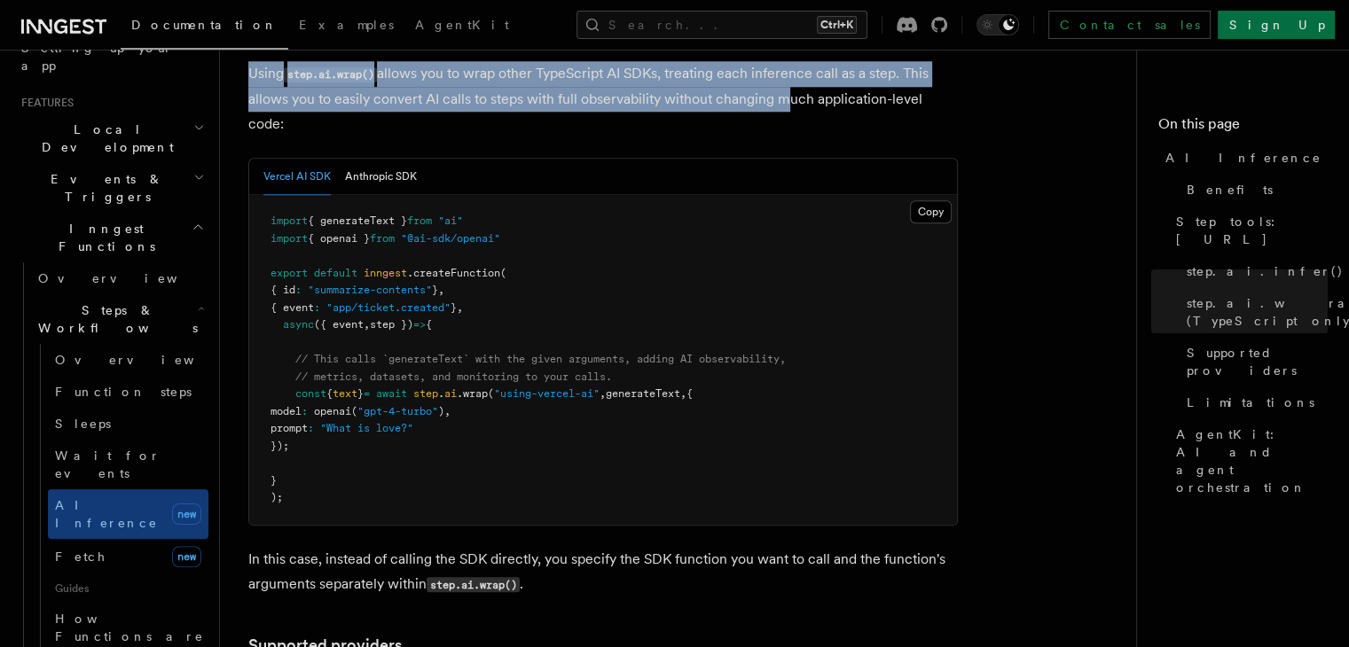
scroll to position [1685, 0]
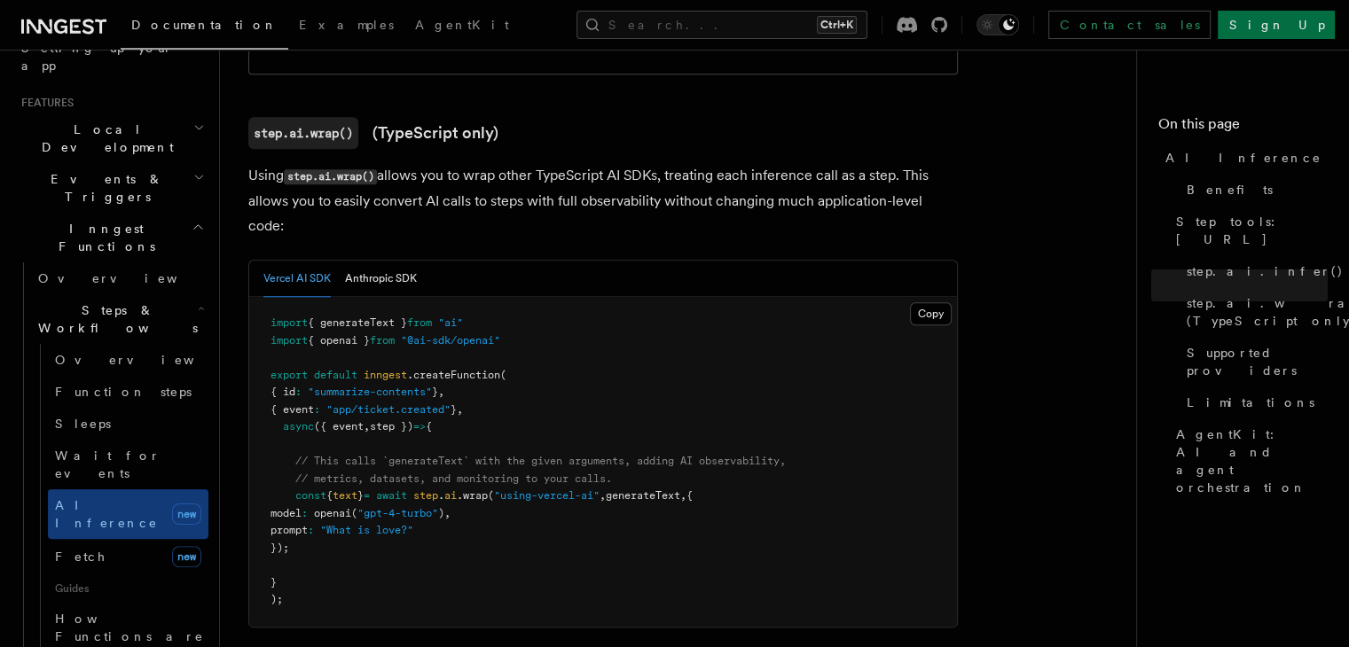
drag, startPoint x: 245, startPoint y: 578, endPoint x: 560, endPoint y: 608, distance: 317.1
click at [578, 387] on pre "import { generateText } from "ai" import { openai } from "@ai-sdk/openai" expor…" at bounding box center [603, 462] width 708 height 330
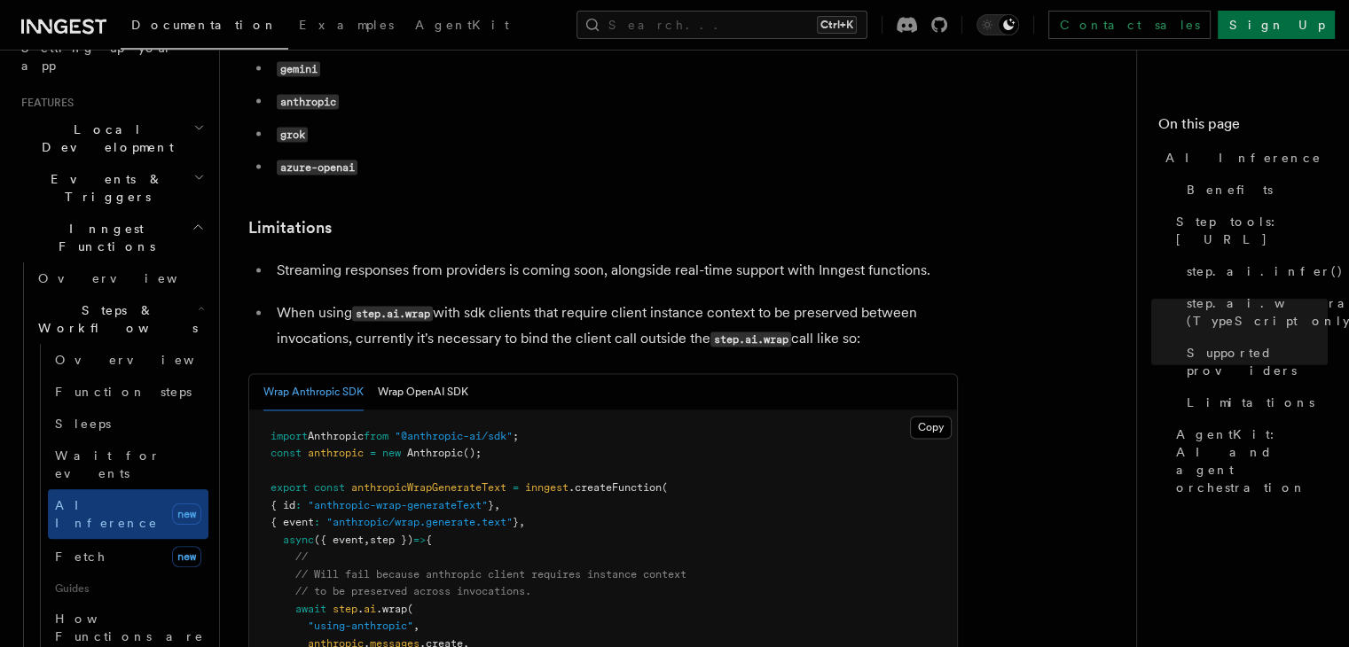
scroll to position [2217, 0]
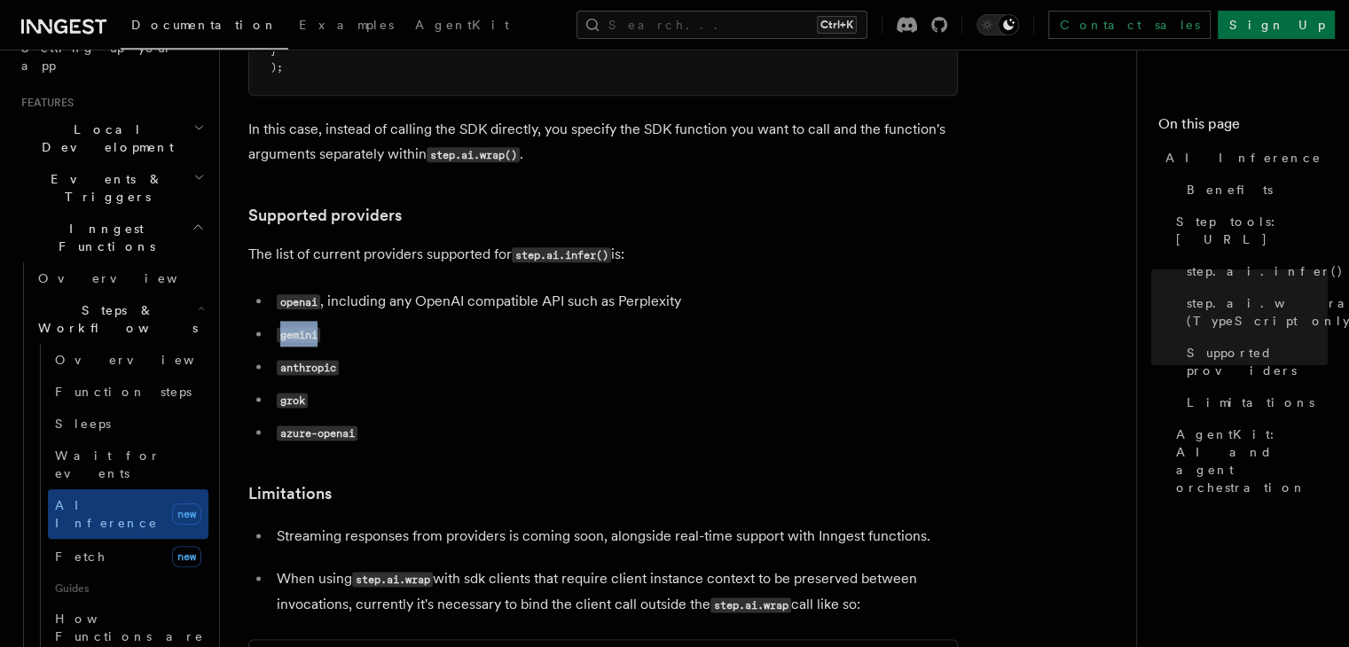
drag, startPoint x: 319, startPoint y: 252, endPoint x: 280, endPoint y: 243, distance: 40.0
click at [280, 322] on li "gemini" at bounding box center [614, 335] width 686 height 26
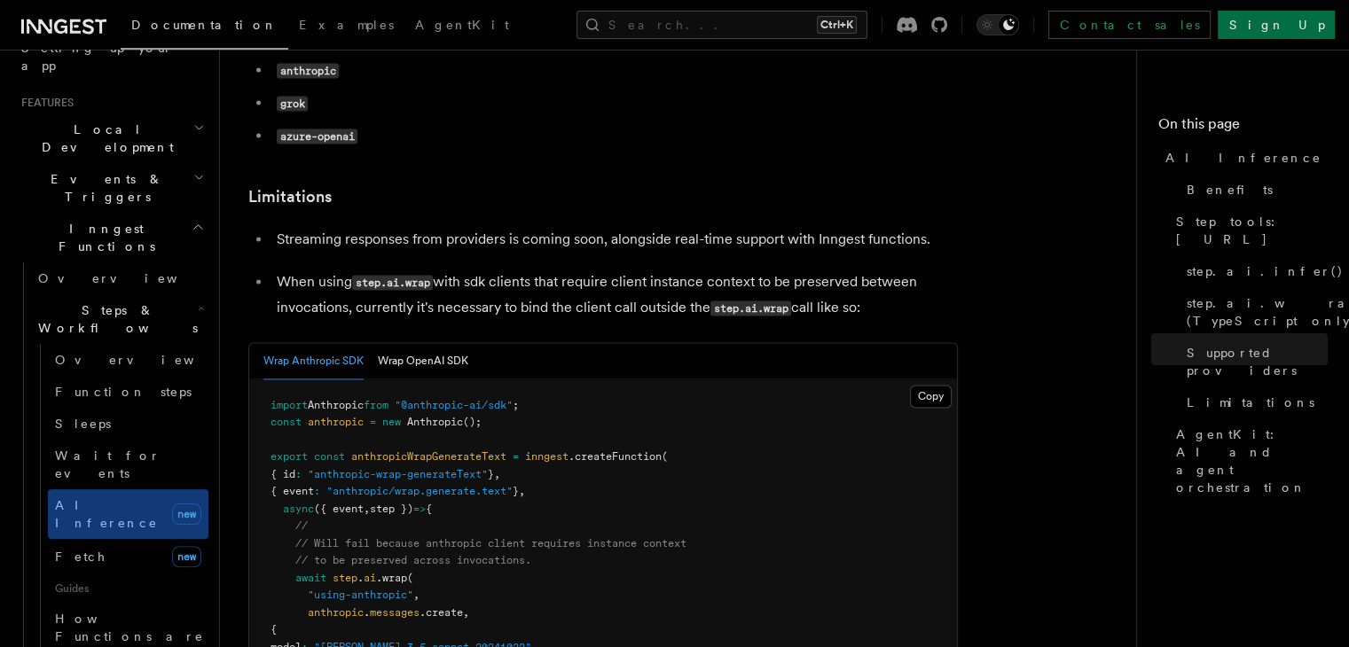
scroll to position [2483, 0]
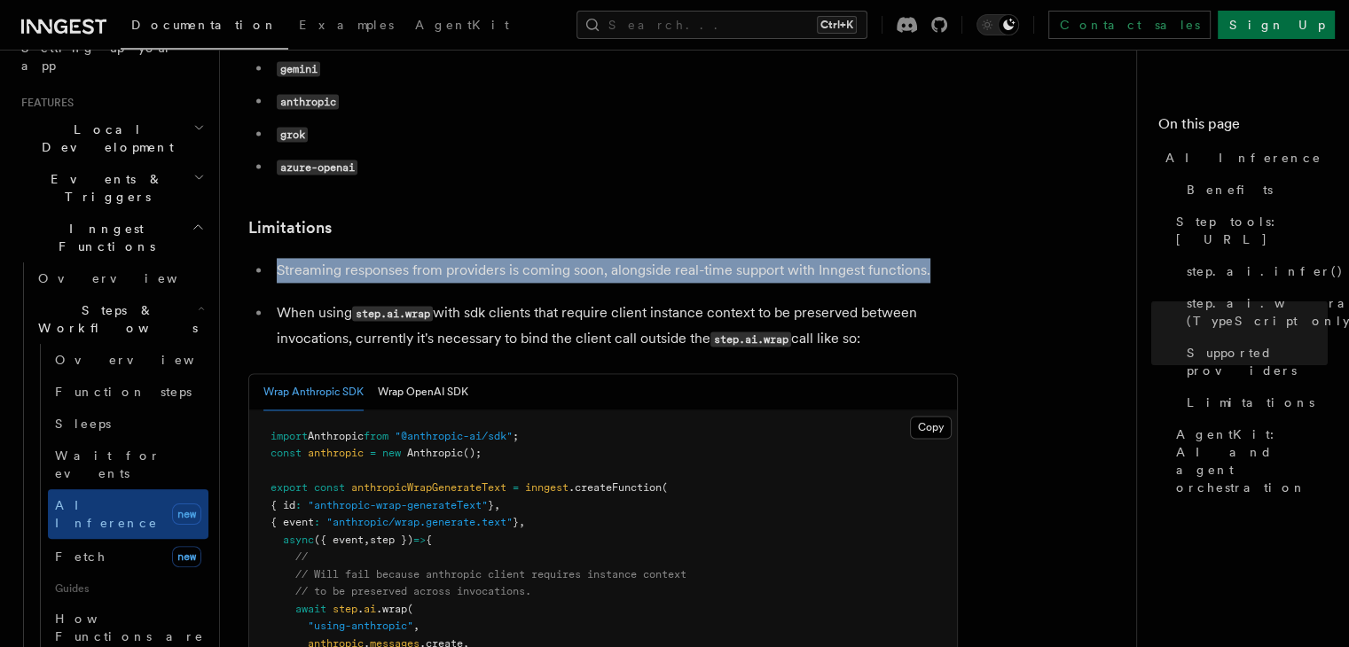
drag, startPoint x: 266, startPoint y: 182, endPoint x: 952, endPoint y: 190, distance: 686.3
click at [952, 258] on ul "Streaming responses from providers is coming soon, alongside real-time support …" at bounding box center [602, 305] width 709 height 94
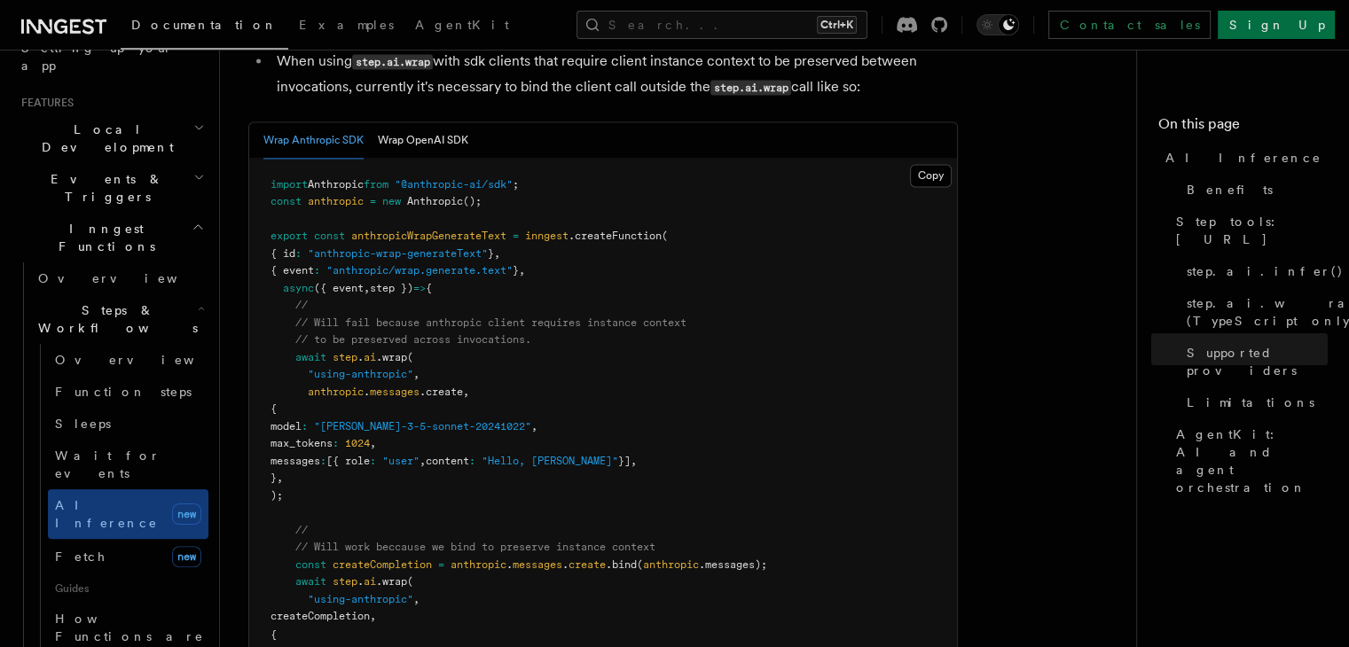
scroll to position [2660, 0]
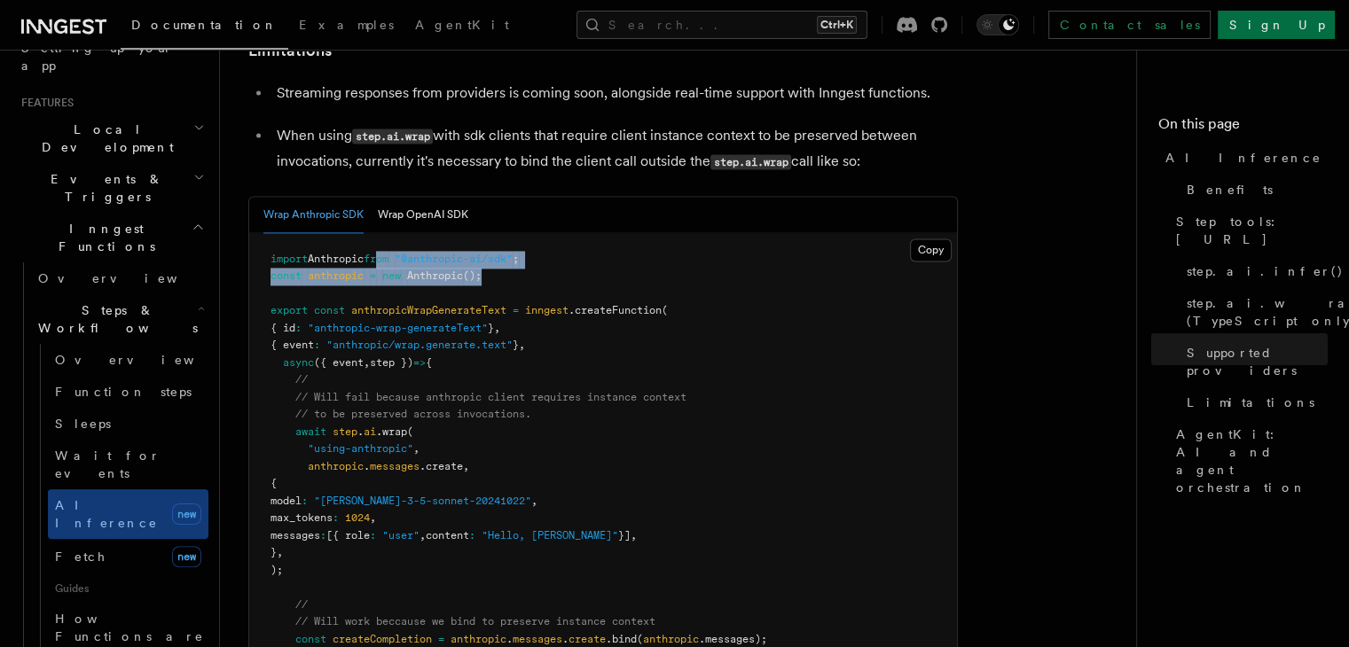
drag, startPoint x: 390, startPoint y: 179, endPoint x: 567, endPoint y: 192, distance: 177.8
click at [567, 233] on pre "import Anthropic from "@anthropic-ai/sdk" ; const anthropic = new Anthropic ();…" at bounding box center [603, 544] width 708 height 623
click at [581, 233] on pre "import Anthropic from "@anthropic-ai/sdk" ; const anthropic = new Anthropic ();…" at bounding box center [603, 544] width 708 height 623
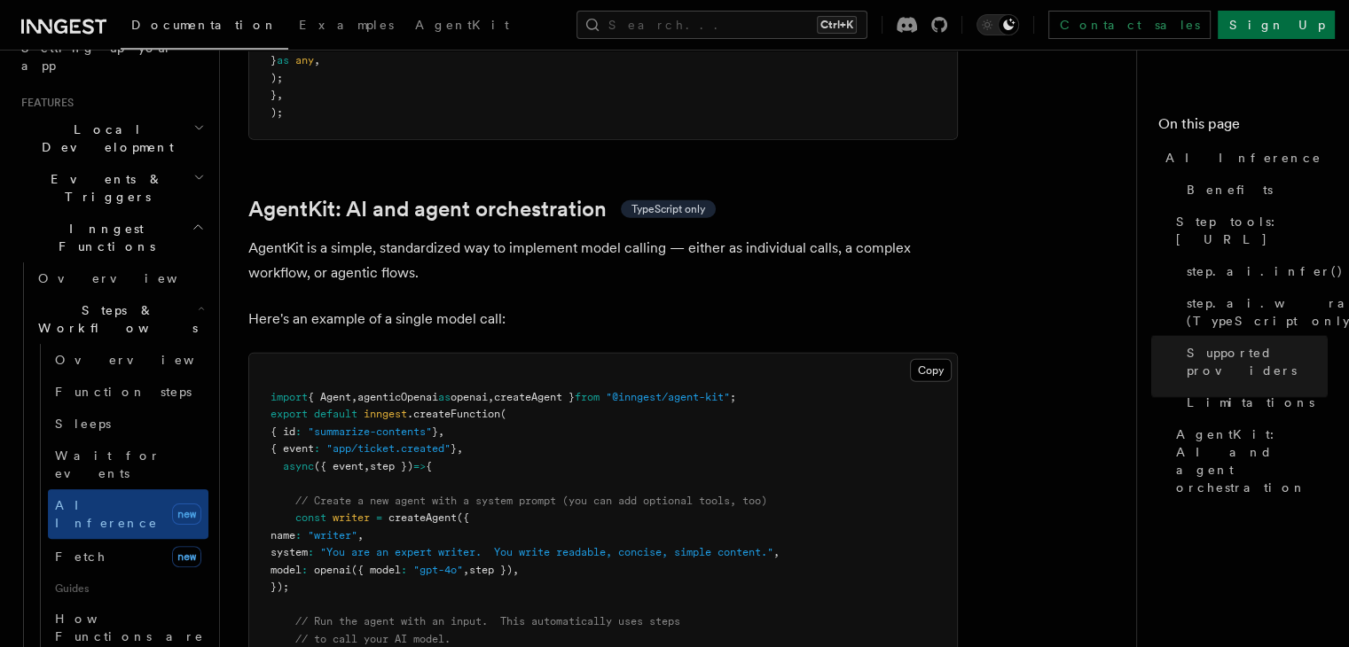
scroll to position [5231, 0]
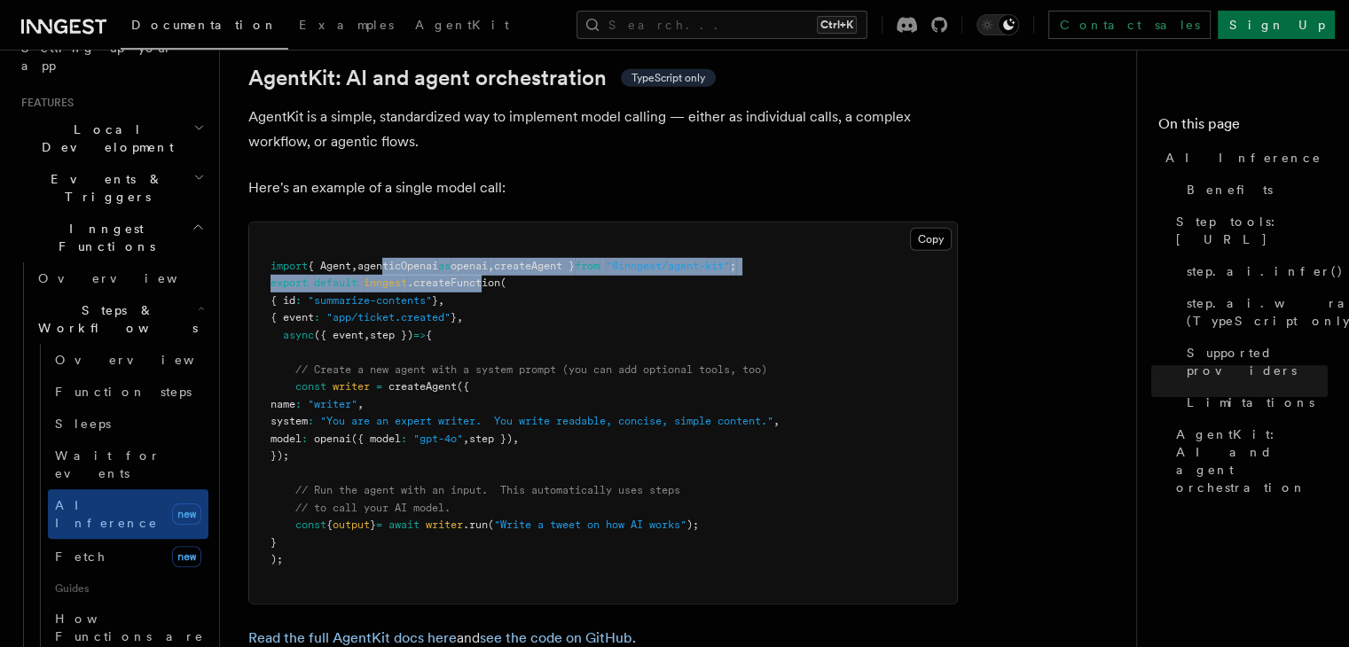
drag, startPoint x: 390, startPoint y: 189, endPoint x: 490, endPoint y: 203, distance: 101.2
click at [490, 260] on code "import { Agent , agenticOpenai as openai , createAgent } from "@inngest/agent-k…" at bounding box center [524, 413] width 509 height 307
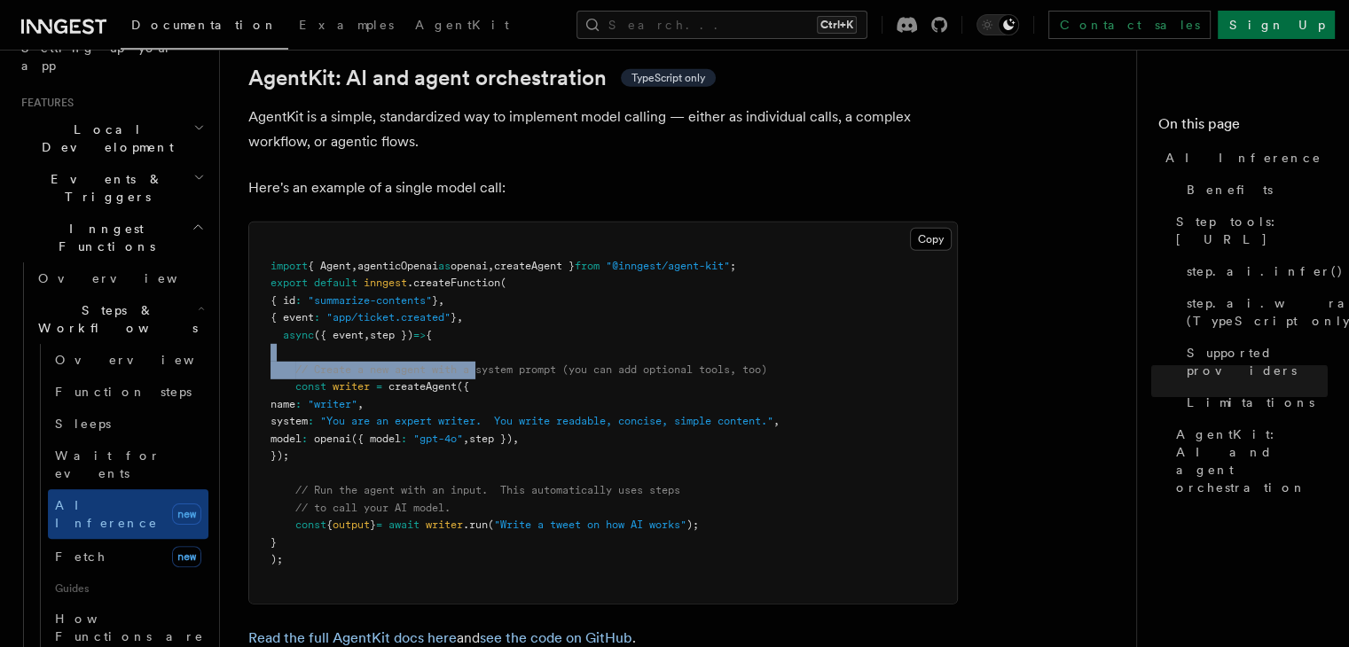
click at [479, 285] on pre "import { Agent , agenticOpenai as openai , createAgent } from "@inngest/agent-k…" at bounding box center [603, 413] width 708 height 381
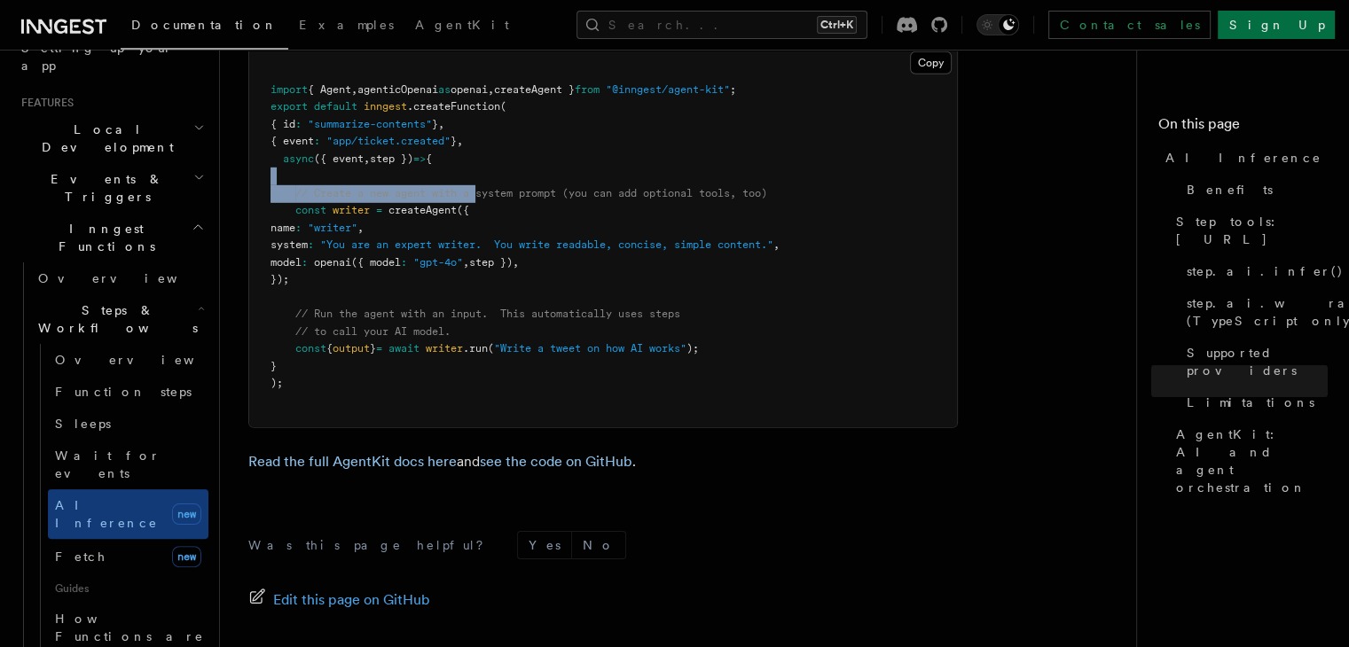
scroll to position [5409, 0]
click at [356, 301] on pre "import { Agent , agenticOpenai as openai , createAgent } from "@inngest/agent-k…" at bounding box center [603, 235] width 708 height 381
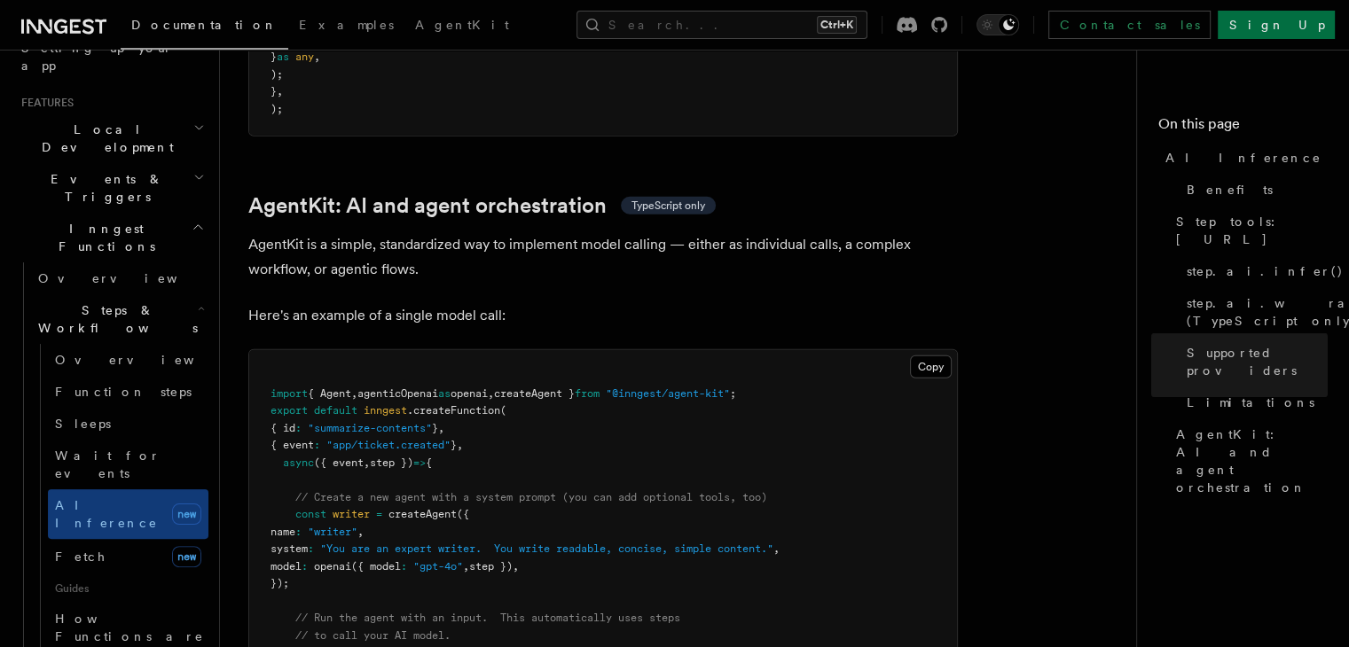
scroll to position [5143, 0]
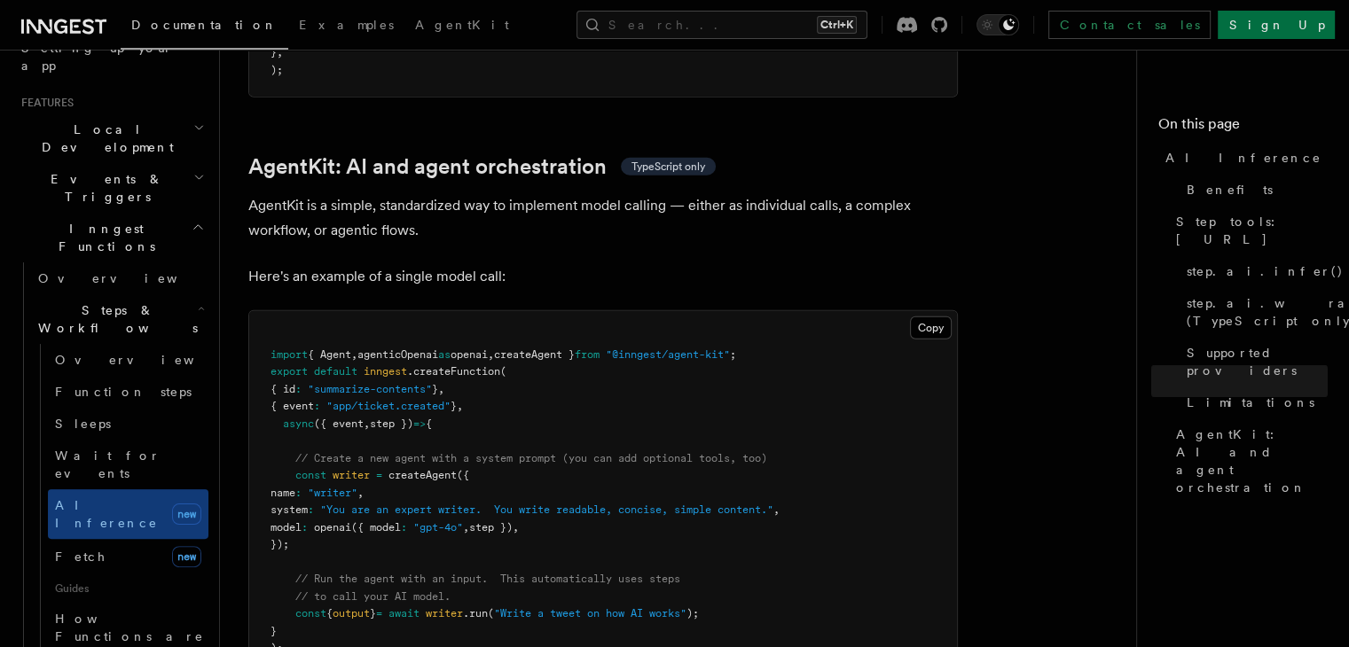
drag, startPoint x: 598, startPoint y: 276, endPoint x: 619, endPoint y: 278, distance: 20.5
click at [575, 348] on span "createAgent }" at bounding box center [534, 354] width 81 height 12
drag, startPoint x: 624, startPoint y: 278, endPoint x: 673, endPoint y: 283, distance: 49.0
click at [673, 348] on span "import { Agent , agenticOpenai as openai , createAgent } from "@inngest/agent-k…" at bounding box center [502, 354] width 465 height 12
click at [700, 348] on span ""@inngest/agent-kit"" at bounding box center [668, 354] width 124 height 12
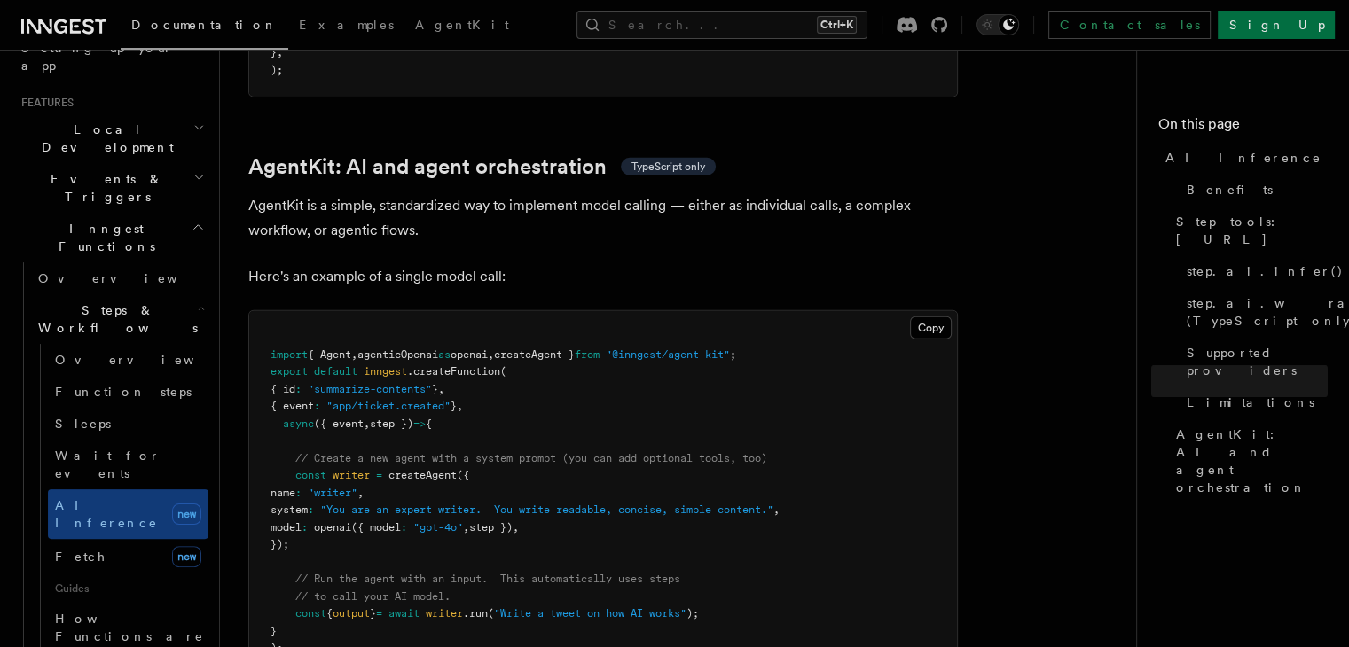
click at [488, 348] on span "openai" at bounding box center [468, 354] width 37 height 12
click at [426, 348] on span "agenticOpenai" at bounding box center [397, 354] width 81 height 12
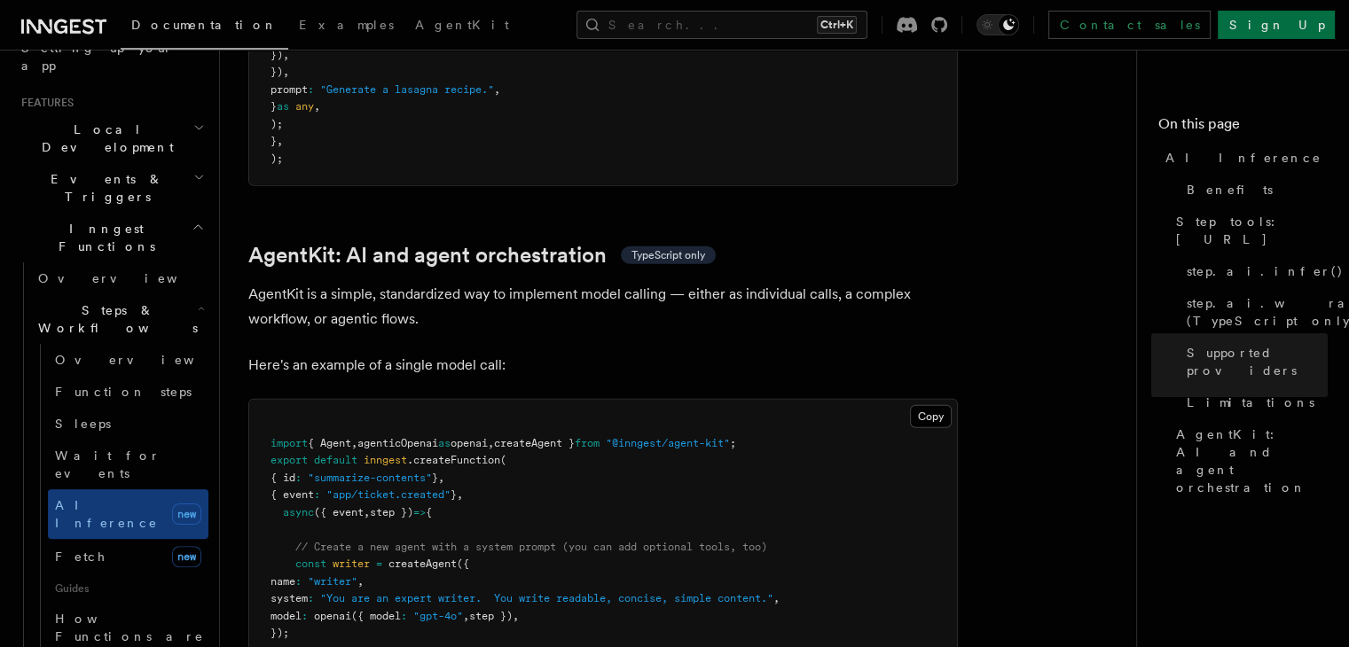
scroll to position [5231, 0]
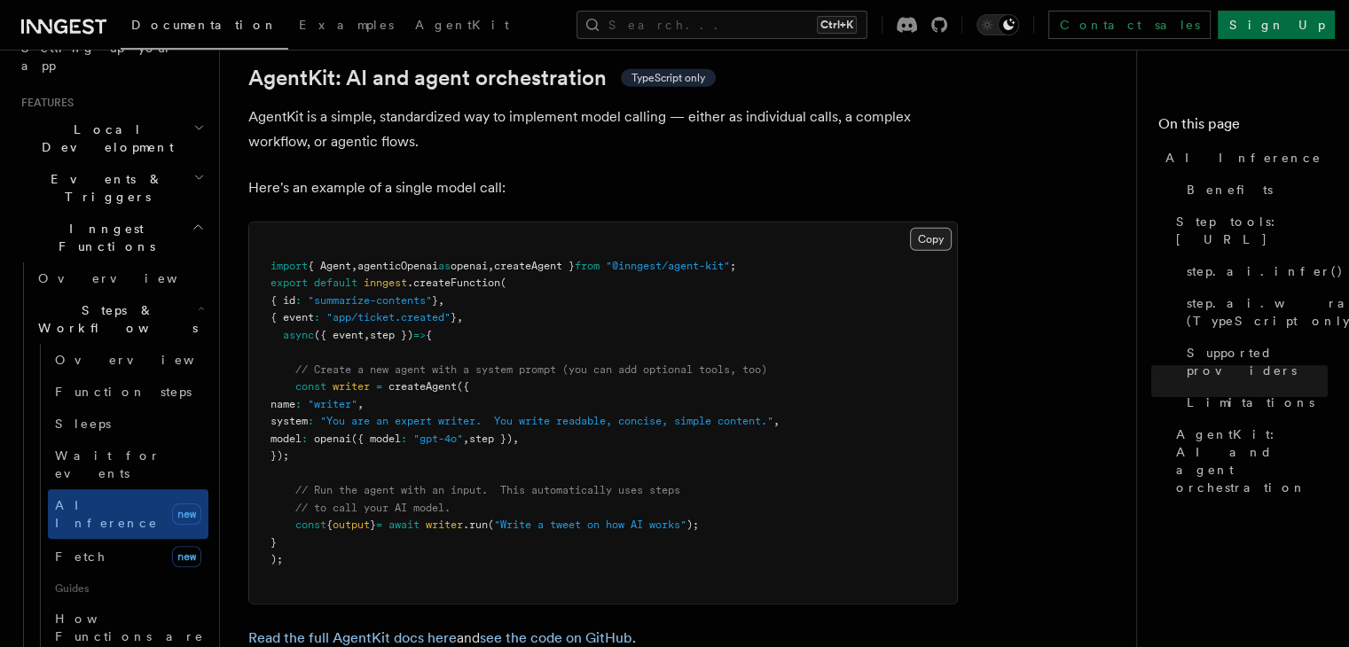
click at [922, 228] on button "Copy Copied" at bounding box center [931, 239] width 42 height 23
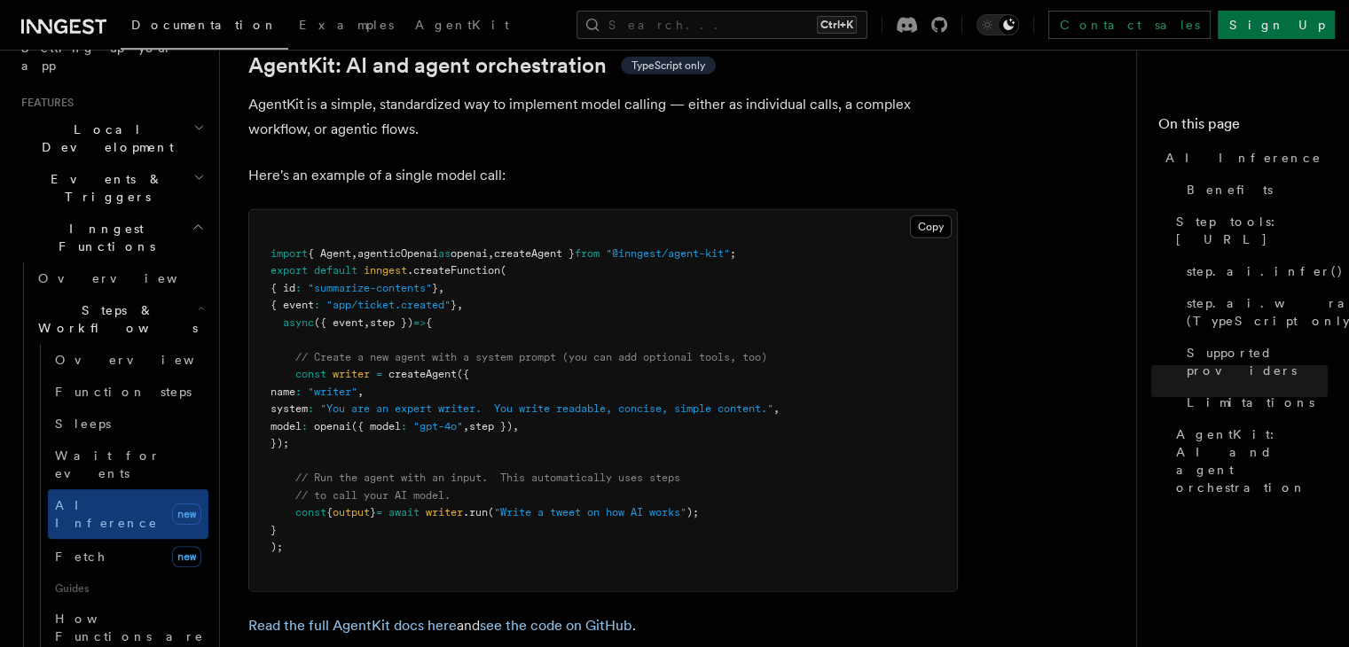
scroll to position [5320, 0]
